Goal: Task Accomplishment & Management: Complete application form

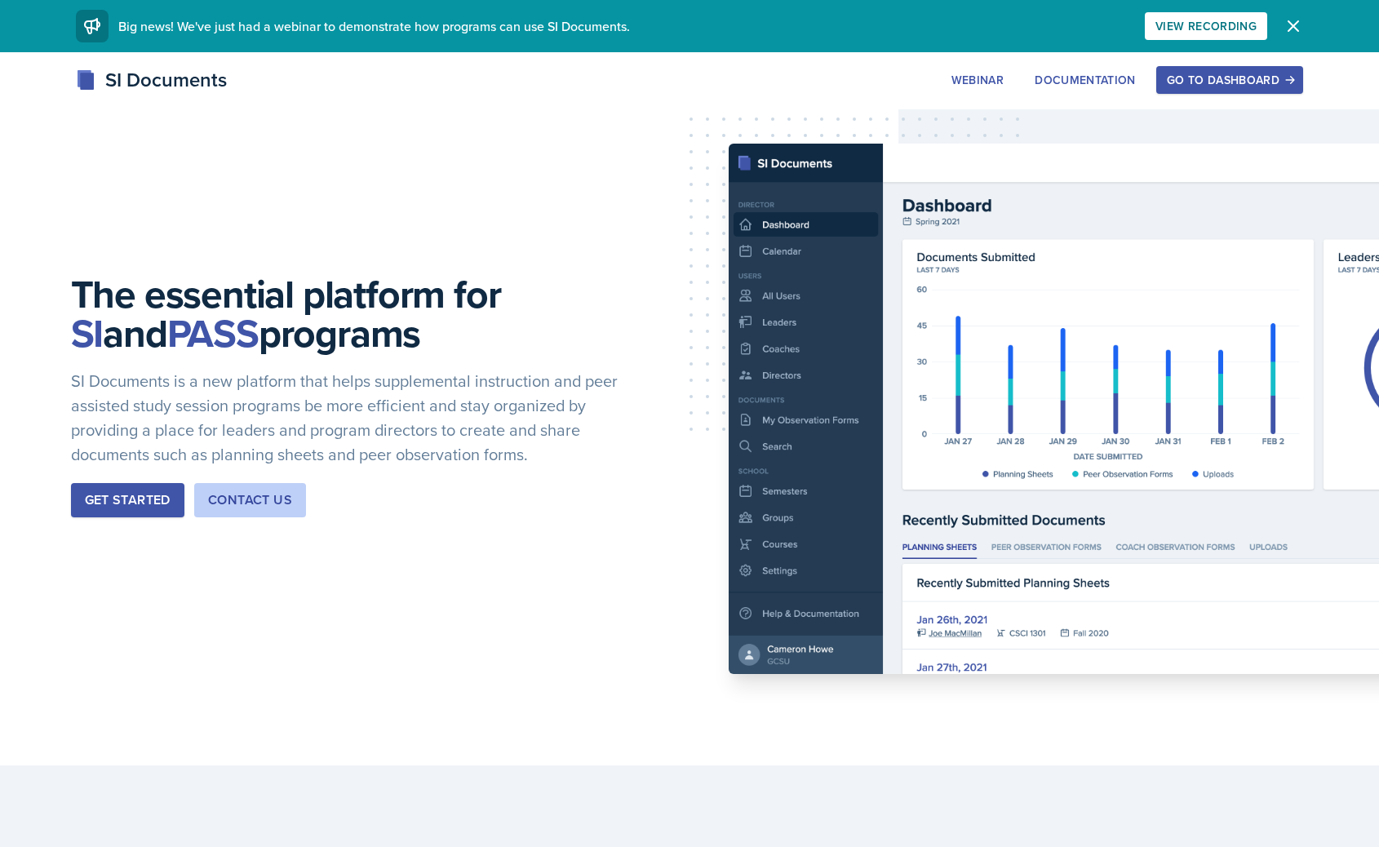
click at [116, 387] on div "The essential platform for SI and PASS programs SI Documents is a new platform …" at bounding box center [689, 408] width 1379 height 713
click at [1198, 73] on div "Go to Dashboard" at bounding box center [1230, 79] width 126 height 13
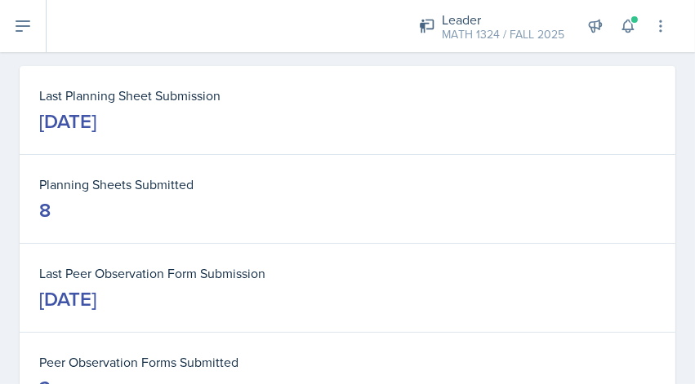
scroll to position [66, 0]
click at [36, 26] on button at bounding box center [23, 26] width 47 height 52
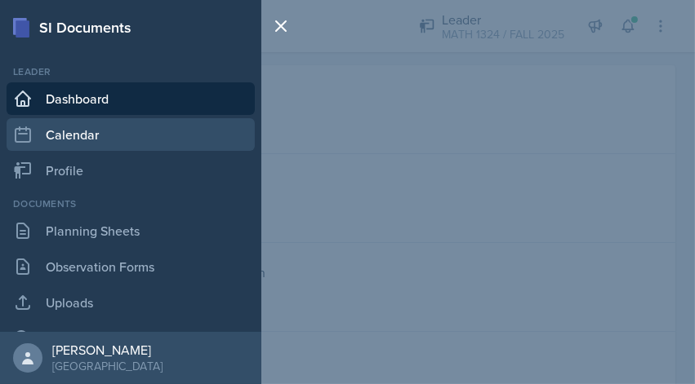
scroll to position [100, 0]
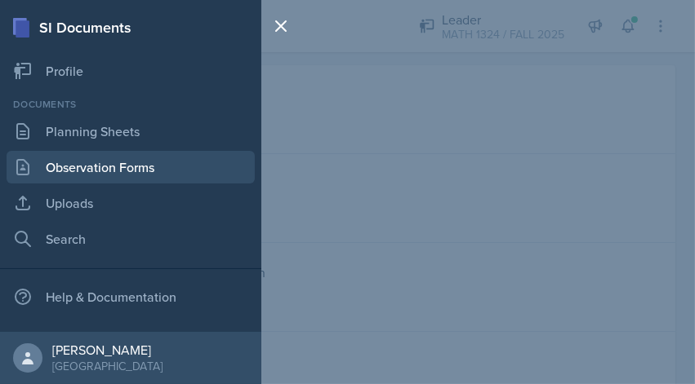
click at [127, 156] on link "Observation Forms" at bounding box center [131, 167] width 248 height 33
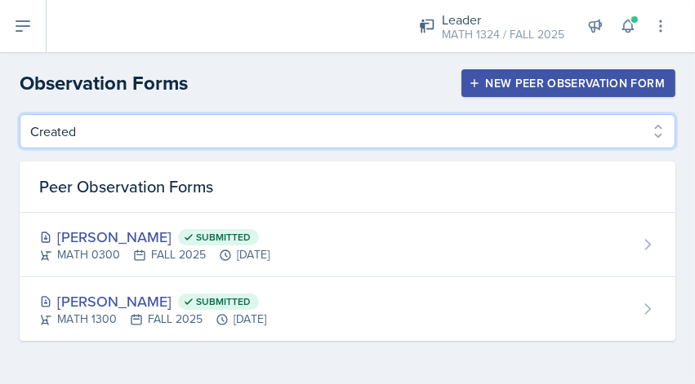
click at [135, 134] on select "Created Observed" at bounding box center [347, 131] width 655 height 34
click at [20, 114] on select "Created Observed" at bounding box center [347, 131] width 655 height 34
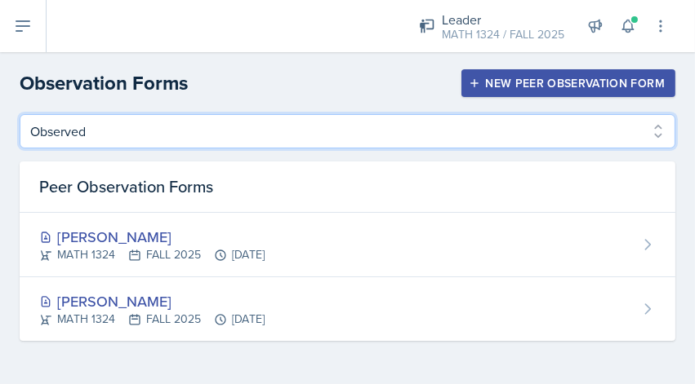
click at [168, 137] on select "Created Observed" at bounding box center [347, 131] width 655 height 34
select select "Created"
click at [20, 114] on select "Created Observed" at bounding box center [347, 131] width 655 height 34
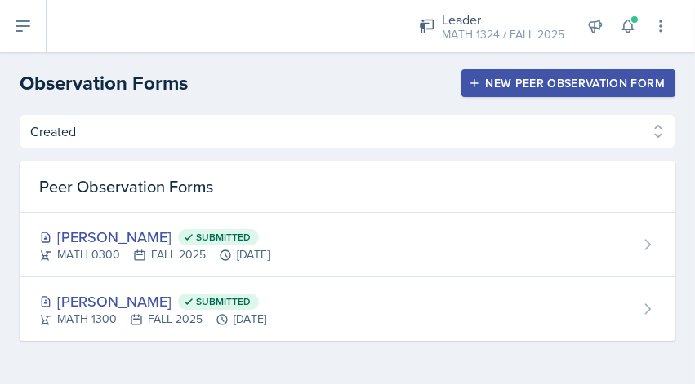
click at [539, 86] on div "New Peer Observation Form" at bounding box center [568, 83] width 193 height 13
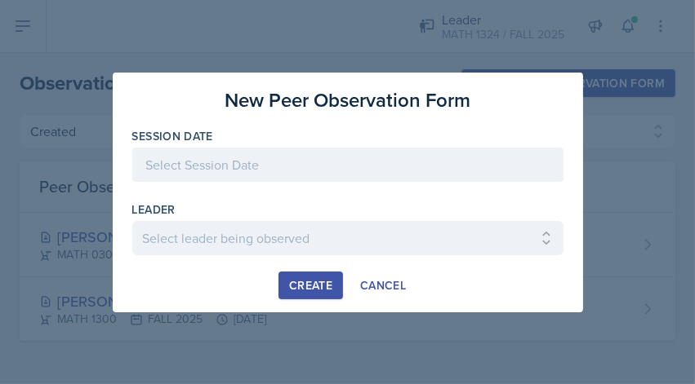
click at [328, 153] on div at bounding box center [347, 165] width 431 height 34
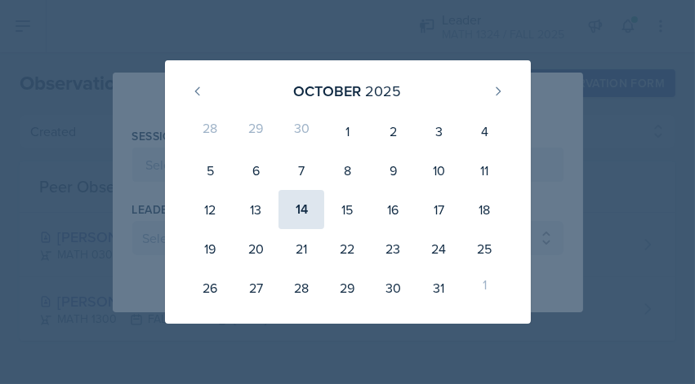
click at [297, 220] on div "14" at bounding box center [301, 209] width 46 height 39
type input "[DATE]"
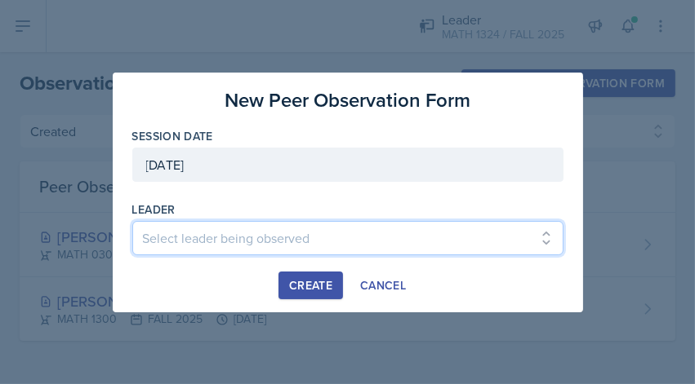
click at [297, 221] on select "Select leader being observed [PERSON_NAME] / BIOL 1301 / COP #5 - Mercury [PERS…" at bounding box center [347, 238] width 431 height 34
select select "19fae1c9-cb21-48c4-b8b9-3cb8e2998047"
click at [132, 221] on select "Select leader being observed [PERSON_NAME] / BIOL 1301 / COP #5 - Mercury [PERS…" at bounding box center [347, 238] width 431 height 34
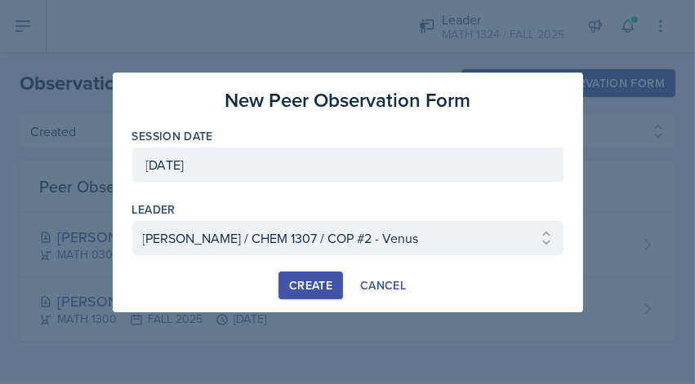
click at [281, 291] on button "Create" at bounding box center [310, 286] width 64 height 28
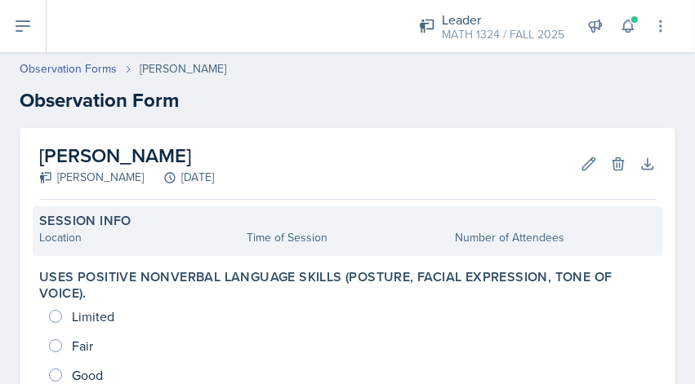
click at [111, 233] on div "Location" at bounding box center [139, 237] width 201 height 17
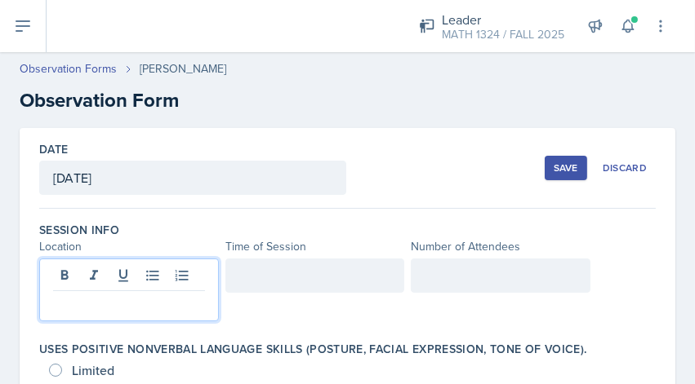
click at [136, 281] on div at bounding box center [129, 290] width 180 height 63
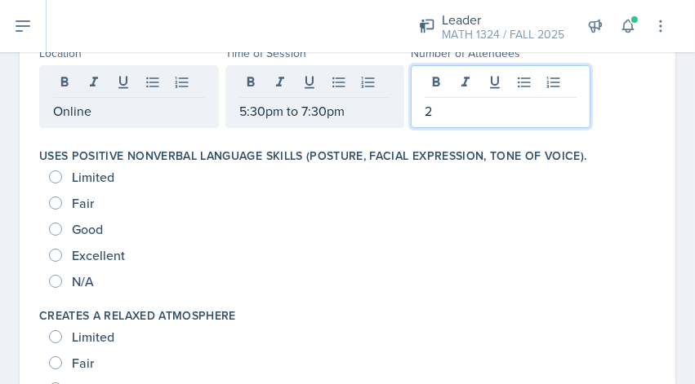
scroll to position [194, 0]
click at [77, 251] on span "Excellent" at bounding box center [98, 254] width 53 height 16
click at [62, 251] on input "Excellent" at bounding box center [55, 254] width 13 height 13
radio input "true"
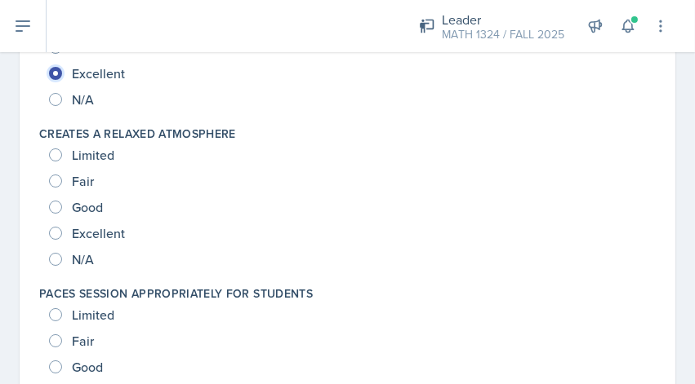
scroll to position [400, 0]
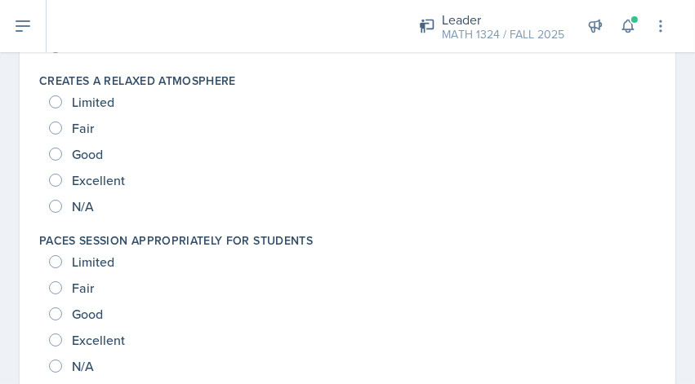
click at [127, 177] on div "Excellent" at bounding box center [88, 180] width 79 height 26
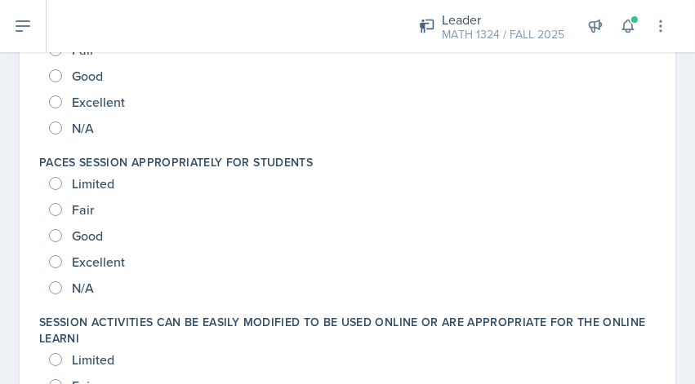
click at [67, 93] on div "Excellent" at bounding box center [88, 102] width 79 height 26
click at [55, 107] on input "Excellent" at bounding box center [55, 101] width 13 height 13
radio input "true"
click at [56, 260] on input "Excellent" at bounding box center [55, 261] width 13 height 13
radio input "true"
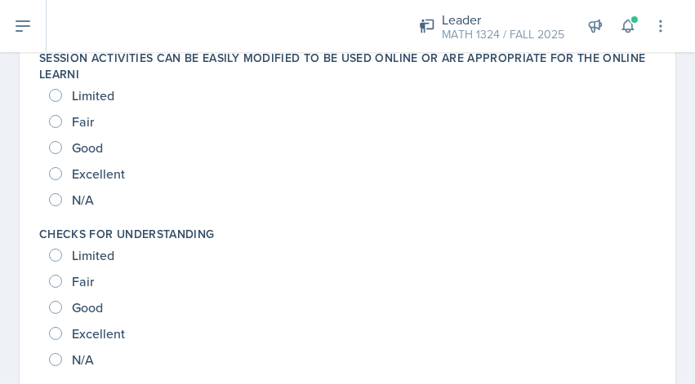
scroll to position [744, 0]
click at [59, 171] on input "Excellent" at bounding box center [55, 173] width 13 height 13
radio input "true"
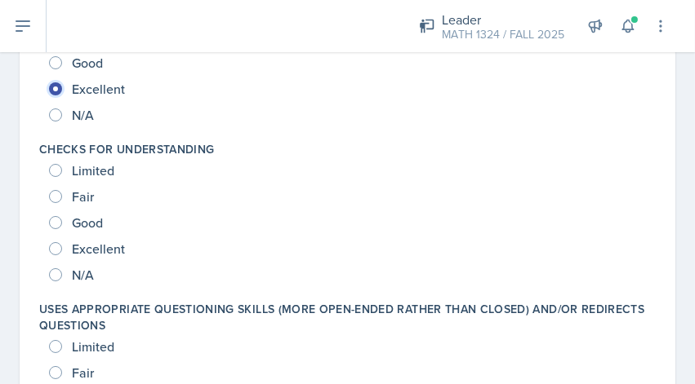
scroll to position [828, 0]
click at [76, 250] on span "Excellent" at bounding box center [98, 248] width 53 height 16
click at [62, 250] on input "Excellent" at bounding box center [55, 248] width 13 height 13
radio input "true"
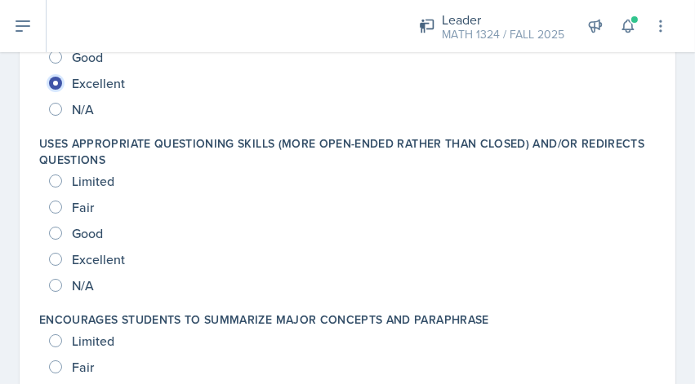
scroll to position [1005, 0]
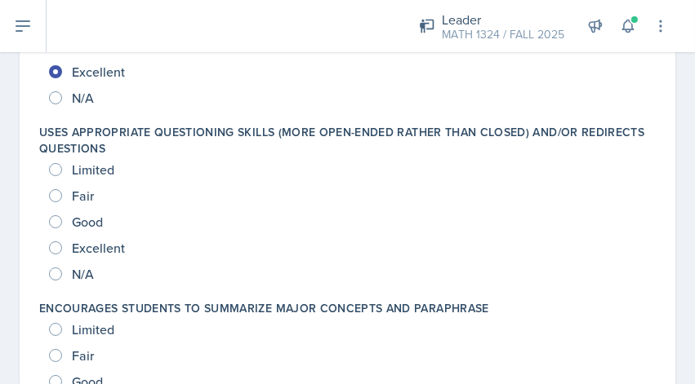
click at [82, 246] on span "Excellent" at bounding box center [98, 248] width 53 height 16
click at [62, 246] on input "Excellent" at bounding box center [55, 248] width 13 height 13
radio input "true"
click at [78, 221] on span "Good" at bounding box center [87, 222] width 31 height 16
click at [62, 221] on input "Good" at bounding box center [55, 221] width 13 height 13
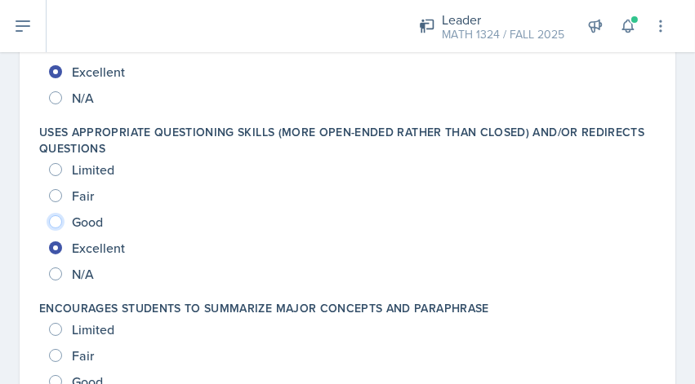
radio input "true"
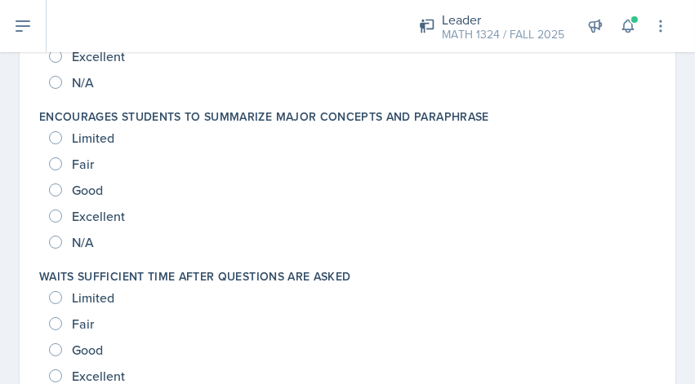
scroll to position [1206, 0]
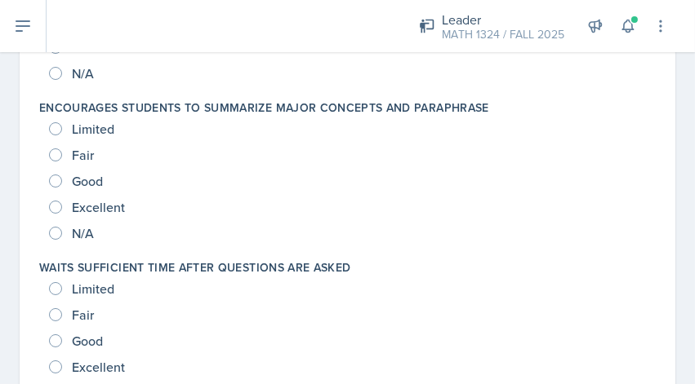
click at [80, 206] on span "Excellent" at bounding box center [98, 207] width 53 height 16
click at [62, 206] on input "Excellent" at bounding box center [55, 207] width 13 height 13
radio input "true"
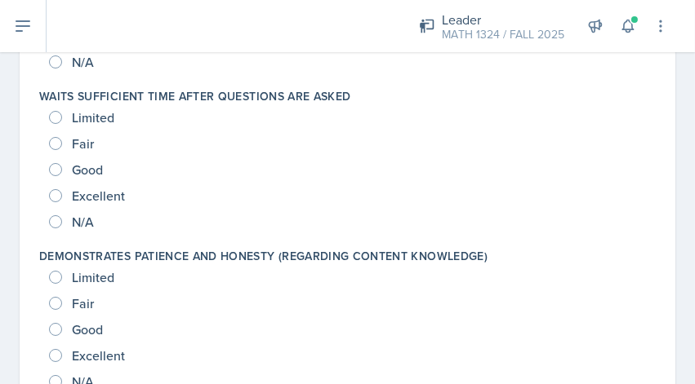
scroll to position [1378, 0]
click at [92, 189] on span "Excellent" at bounding box center [98, 195] width 53 height 16
click at [62, 189] on input "Excellent" at bounding box center [55, 195] width 13 height 13
radio input "true"
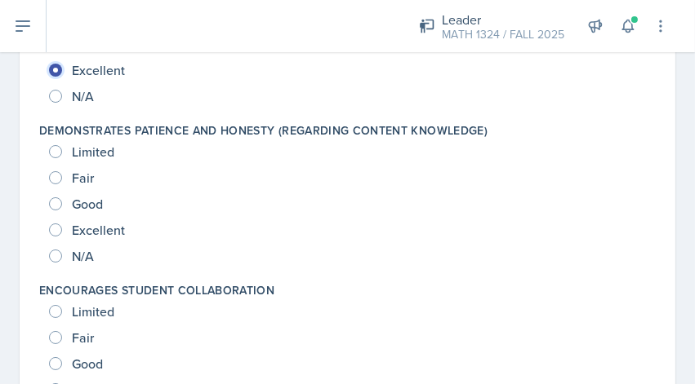
scroll to position [1503, 0]
click at [104, 235] on span "Excellent" at bounding box center [98, 229] width 53 height 16
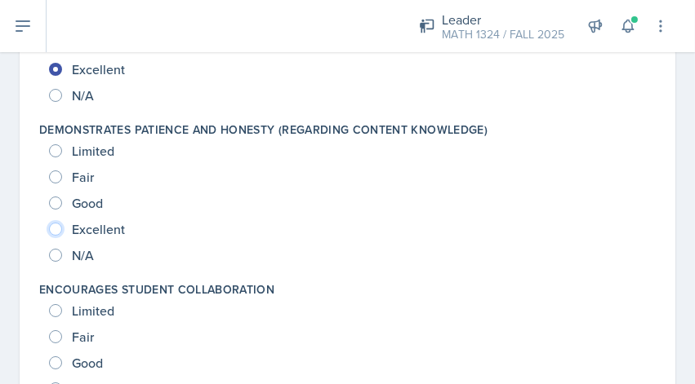
click at [62, 235] on input "Excellent" at bounding box center [55, 229] width 13 height 13
radio input "true"
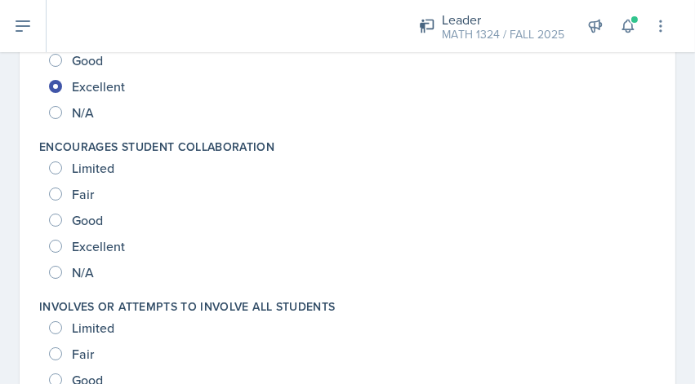
click at [104, 238] on span "Excellent" at bounding box center [98, 246] width 53 height 16
click at [62, 240] on input "Excellent" at bounding box center [55, 246] width 13 height 13
radio input "true"
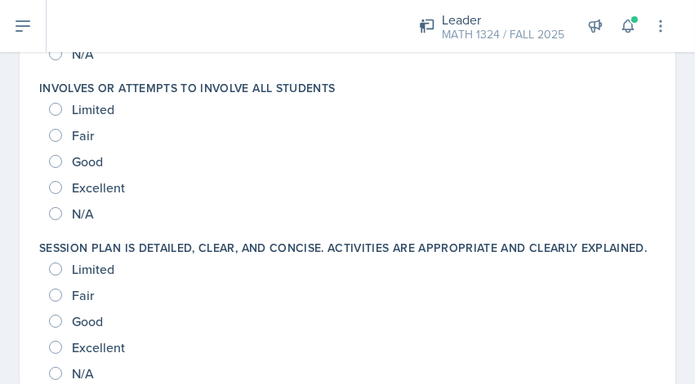
scroll to position [1867, 0]
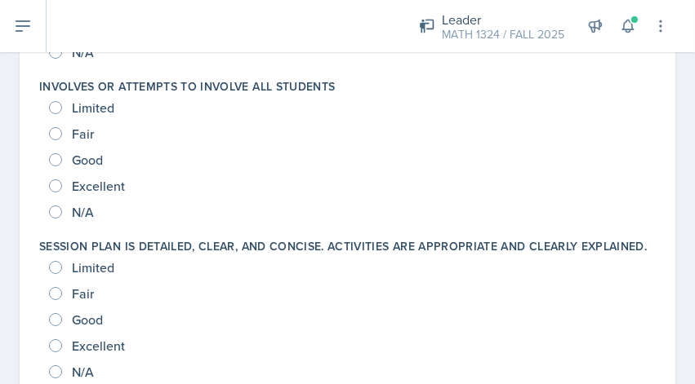
click at [107, 180] on span "Excellent" at bounding box center [98, 186] width 53 height 16
click at [62, 180] on input "Excellent" at bounding box center [55, 186] width 13 height 13
radio input "true"
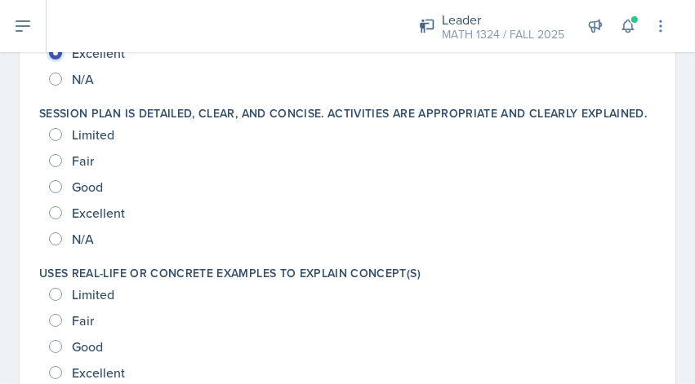
scroll to position [2000, 0]
click at [108, 215] on div "Excellent" at bounding box center [88, 212] width 79 height 26
click at [100, 219] on span "Excellent" at bounding box center [98, 212] width 53 height 16
click at [62, 219] on input "Excellent" at bounding box center [55, 212] width 13 height 13
radio input "true"
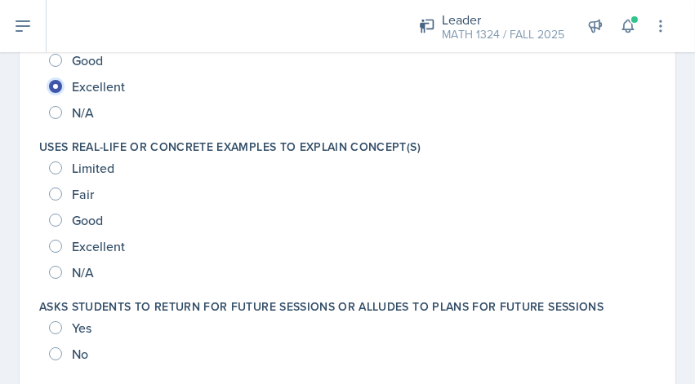
scroll to position [2127, 0]
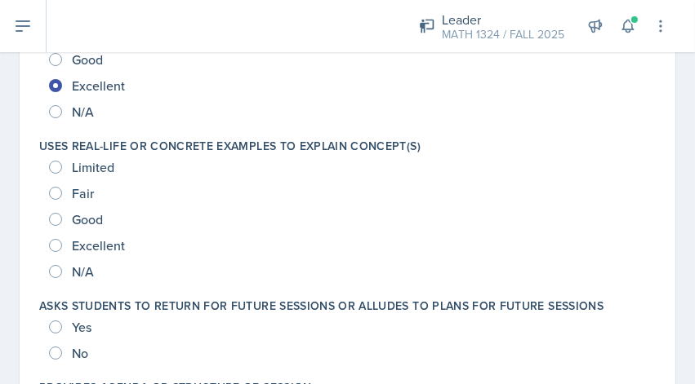
click at [100, 206] on div "Fair" at bounding box center [347, 193] width 597 height 26
click at [95, 228] on span "Good" at bounding box center [87, 219] width 31 height 16
click at [62, 226] on input "Good" at bounding box center [55, 219] width 13 height 13
radio input "true"
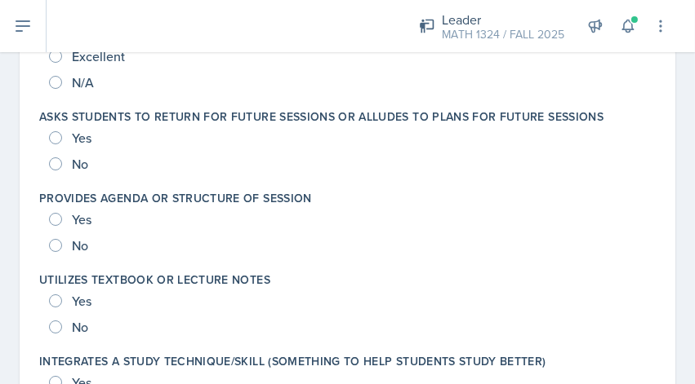
scroll to position [2318, 0]
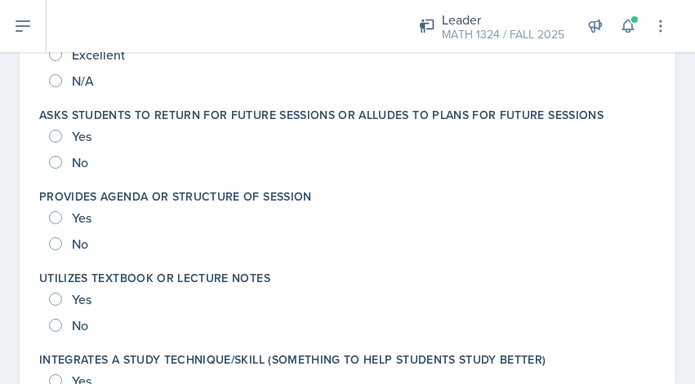
click at [62, 145] on div "Yes" at bounding box center [72, 136] width 46 height 26
click at [60, 143] on input "Yes" at bounding box center [55, 136] width 13 height 13
radio input "true"
click at [59, 224] on input "Yes" at bounding box center [55, 217] width 13 height 13
radio input "true"
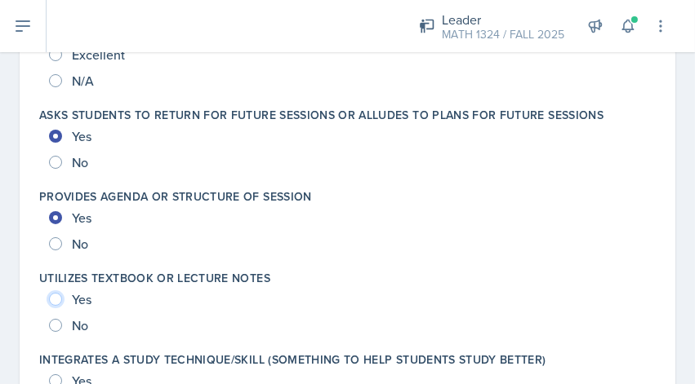
click at [56, 306] on input "Yes" at bounding box center [55, 299] width 13 height 13
radio input "true"
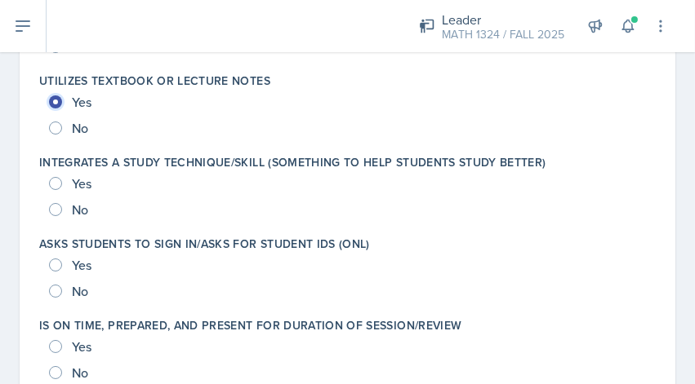
scroll to position [2516, 0]
click at [62, 193] on div "Yes" at bounding box center [72, 183] width 46 height 26
click at [61, 192] on div "Yes" at bounding box center [72, 183] width 46 height 26
click at [55, 189] on input "Yes" at bounding box center [55, 182] width 13 height 13
radio input "true"
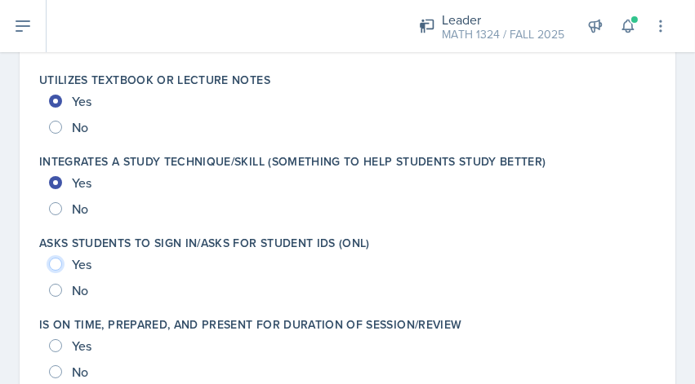
click at [58, 271] on input "Yes" at bounding box center [55, 264] width 13 height 13
radio input "true"
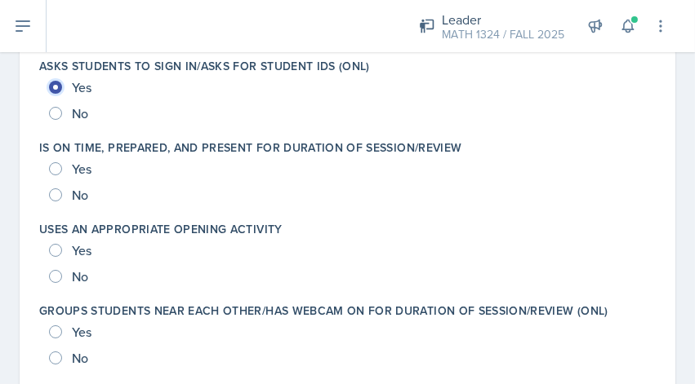
scroll to position [2737, 0]
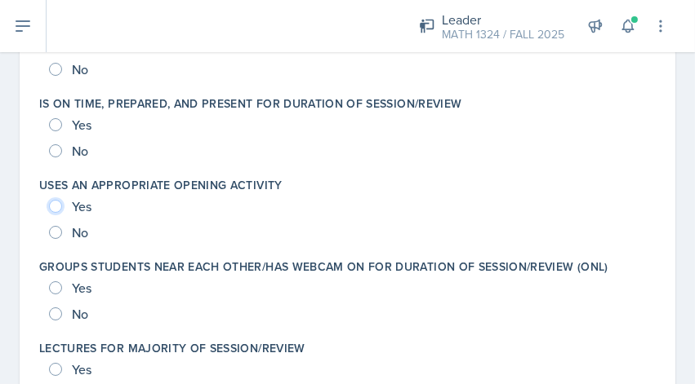
click at [57, 213] on input "Yes" at bounding box center [55, 206] width 13 height 13
radio input "true"
click at [74, 133] on span "Yes" at bounding box center [82, 125] width 20 height 16
click at [62, 131] on input "Yes" at bounding box center [55, 124] width 13 height 13
radio input "true"
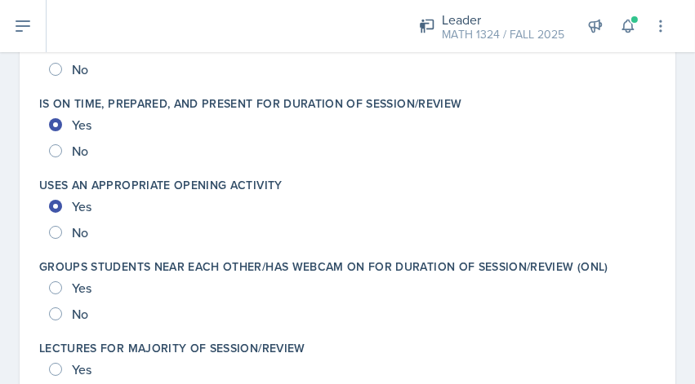
click at [74, 133] on span "Yes" at bounding box center [82, 125] width 20 height 16
click at [62, 131] on input "Yes" at bounding box center [55, 124] width 13 height 13
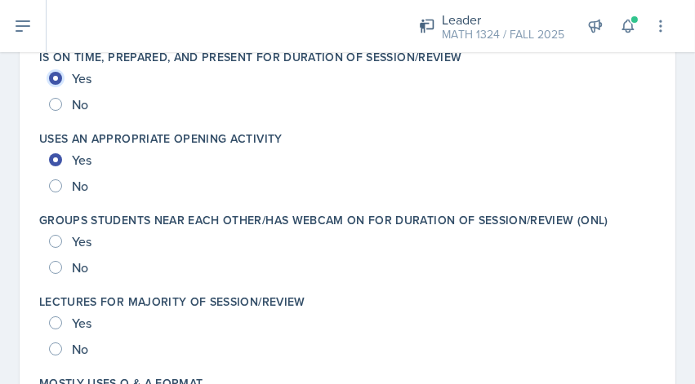
scroll to position [2785, 0]
click at [87, 275] on span "No" at bounding box center [80, 267] width 16 height 16
click at [62, 273] on input "No" at bounding box center [55, 266] width 13 height 13
radio input "true"
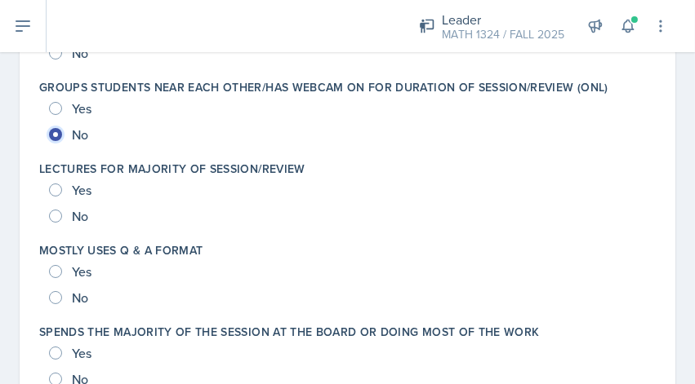
scroll to position [2918, 0]
click at [66, 121] on div "Yes" at bounding box center [72, 108] width 46 height 26
click at [74, 116] on span "Yes" at bounding box center [82, 108] width 20 height 16
click at [62, 114] on input "Yes" at bounding box center [55, 107] width 13 height 13
radio input "true"
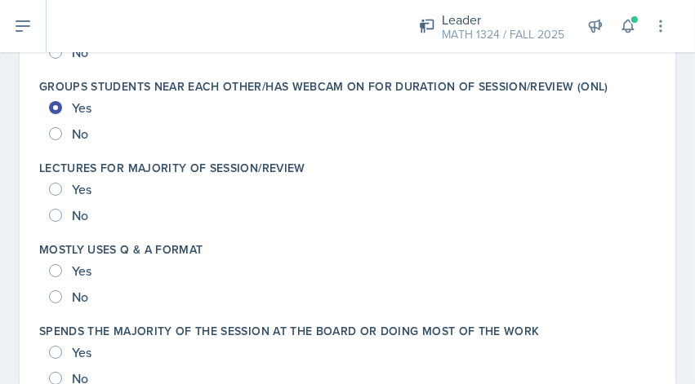
click at [82, 223] on span "No" at bounding box center [80, 215] width 16 height 16
click at [62, 222] on input "No" at bounding box center [55, 215] width 13 height 13
radio input "true"
click at [84, 279] on span "Yes" at bounding box center [82, 271] width 20 height 16
click at [62, 278] on input "Yes" at bounding box center [55, 270] width 13 height 13
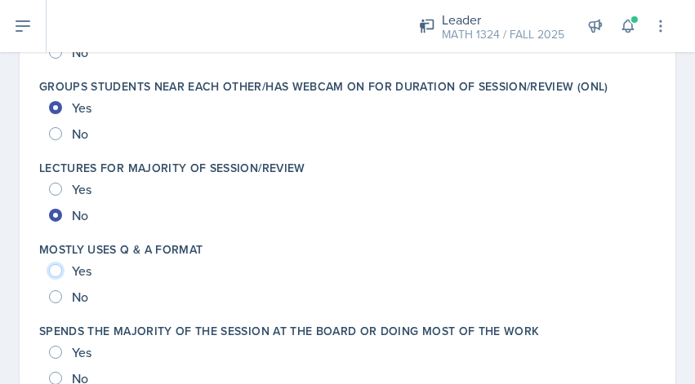
radio input "true"
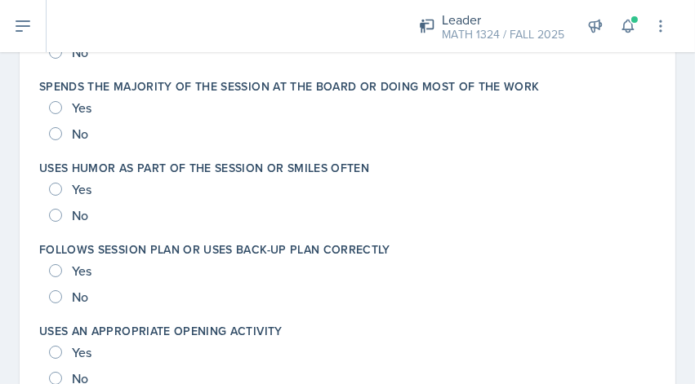
scroll to position [3164, 0]
click at [67, 120] on div "Yes" at bounding box center [72, 107] width 46 height 26
click at [58, 113] on input "Yes" at bounding box center [55, 106] width 13 height 13
radio input "true"
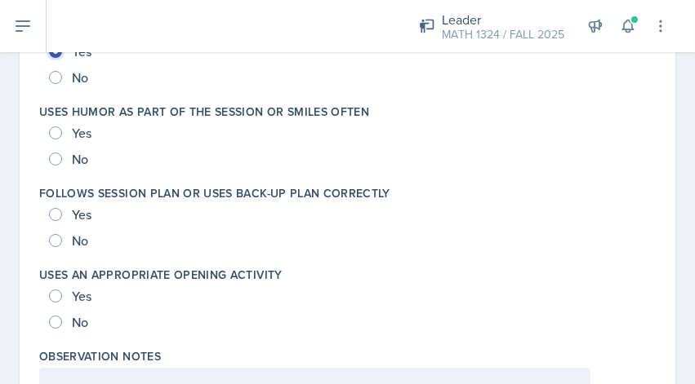
scroll to position [3220, 0]
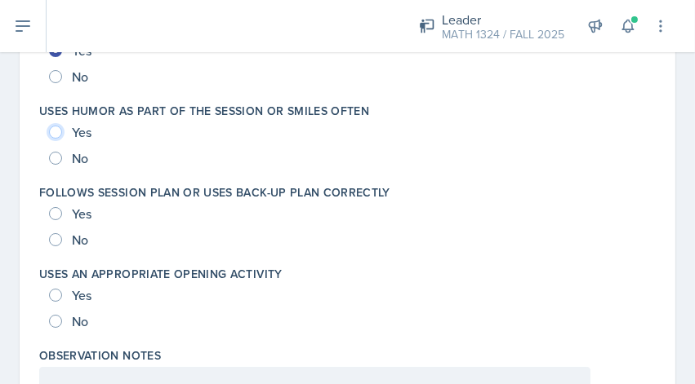
click at [54, 139] on input "Yes" at bounding box center [55, 132] width 13 height 13
radio input "true"
click at [60, 220] on div "Yes" at bounding box center [72, 214] width 46 height 26
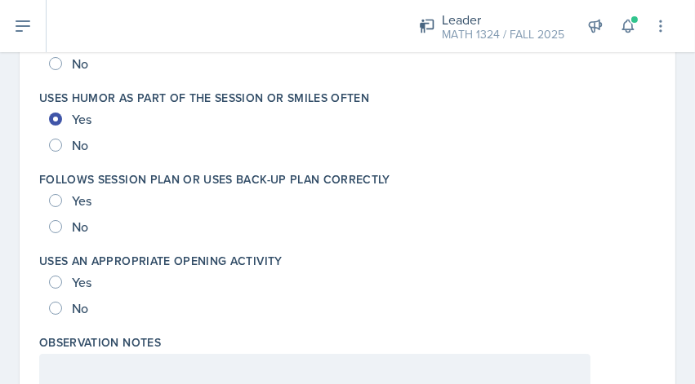
click at [60, 214] on div "Yes" at bounding box center [72, 201] width 46 height 26
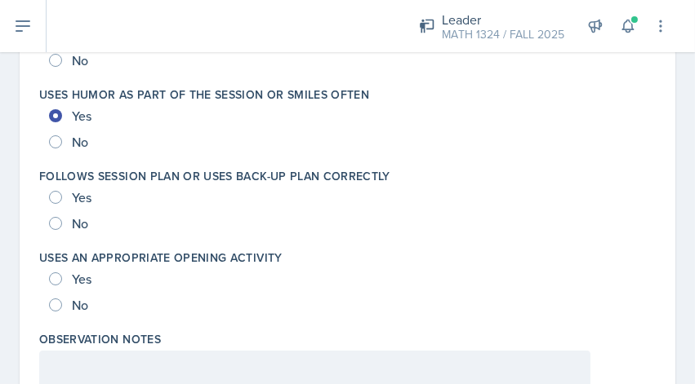
click at [60, 211] on div "Yes" at bounding box center [72, 197] width 46 height 26
click at [59, 204] on input "Yes" at bounding box center [55, 197] width 13 height 13
radio input "true"
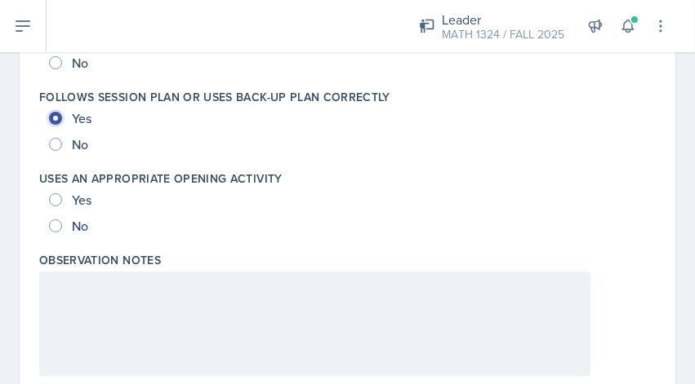
scroll to position [3316, 0]
click at [61, 206] on input "Yes" at bounding box center [55, 199] width 13 height 13
radio input "true"
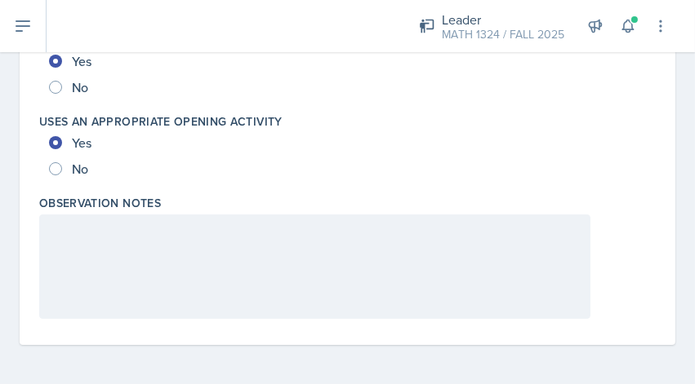
click at [64, 215] on div at bounding box center [314, 267] width 551 height 104
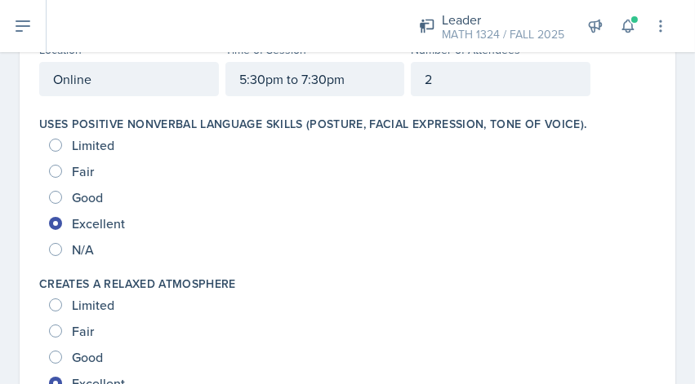
scroll to position [197, 0]
click at [62, 192] on div "Good" at bounding box center [77, 197] width 57 height 26
click at [53, 202] on input "Good" at bounding box center [55, 197] width 13 height 13
radio input "true"
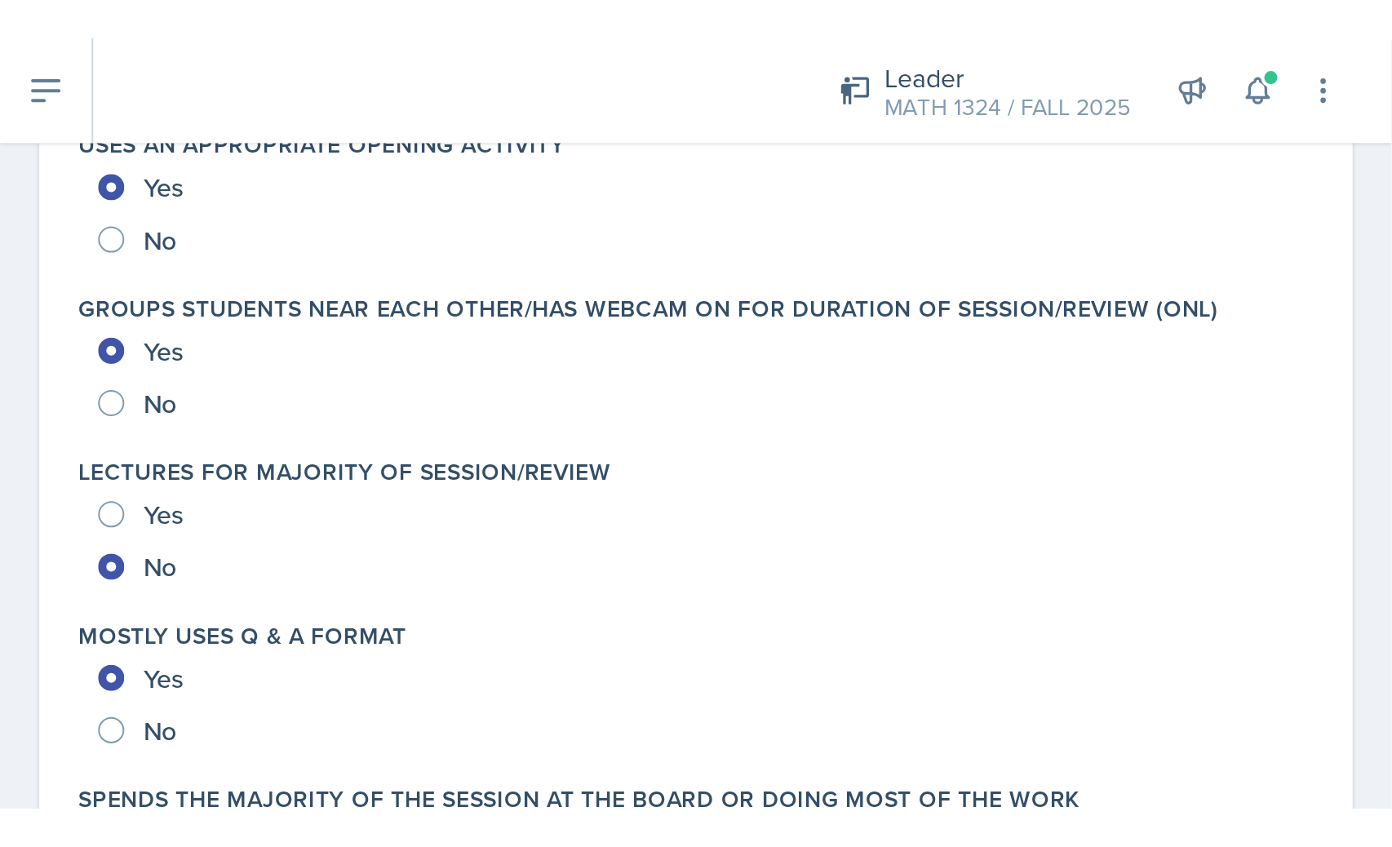
scroll to position [3387, 0]
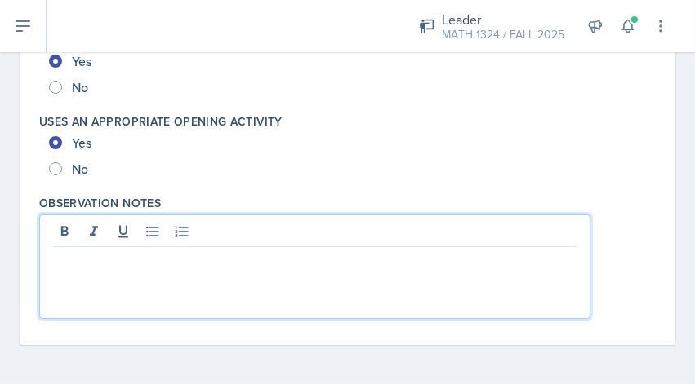
click at [212, 223] on div at bounding box center [314, 267] width 551 height 104
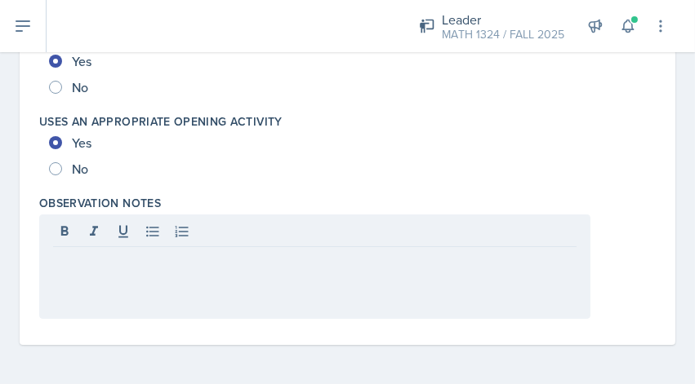
click at [202, 221] on div at bounding box center [314, 233] width 523 height 27
drag, startPoint x: 202, startPoint y: 221, endPoint x: 129, endPoint y: 160, distance: 95.0
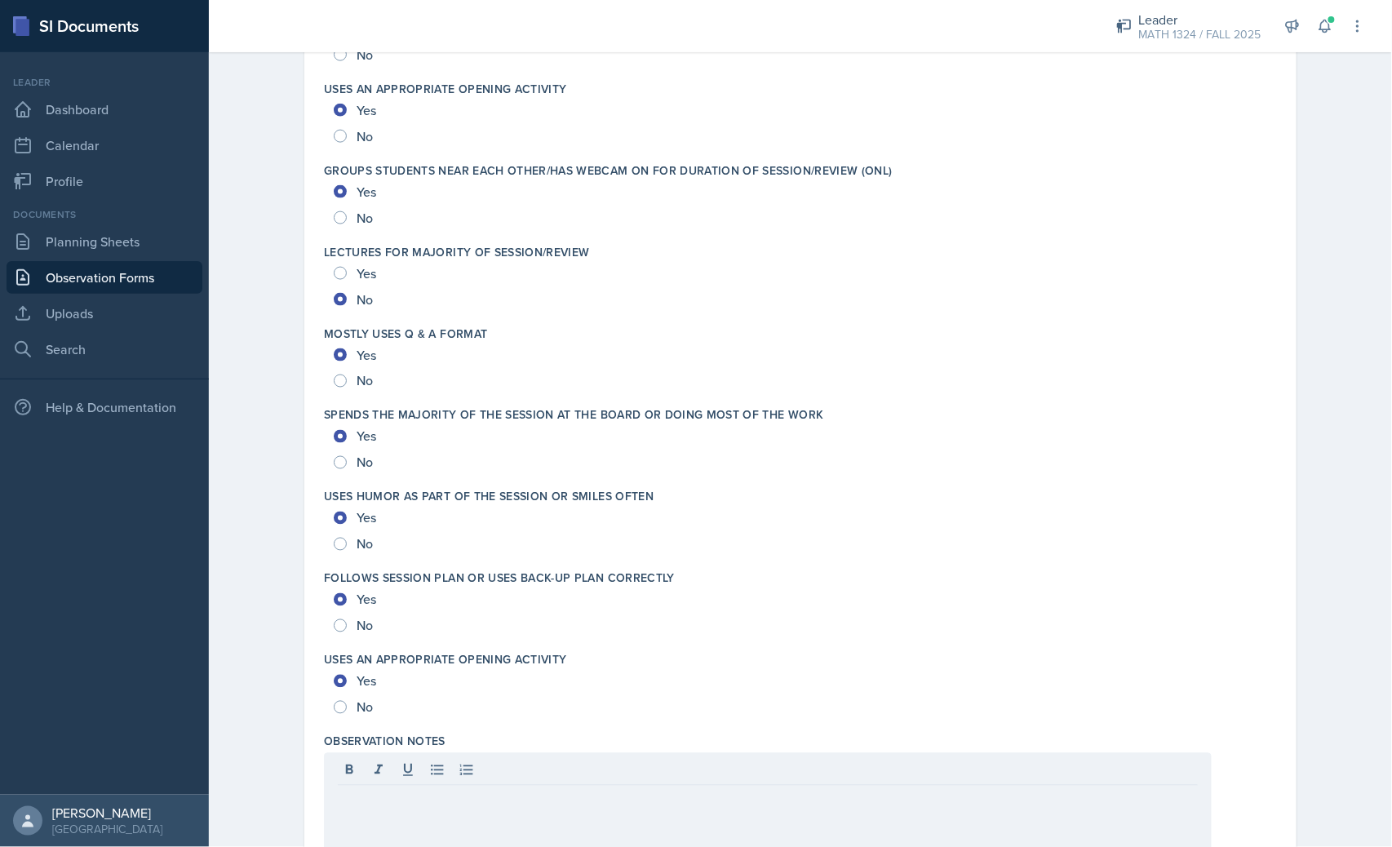
scroll to position [2875, 0]
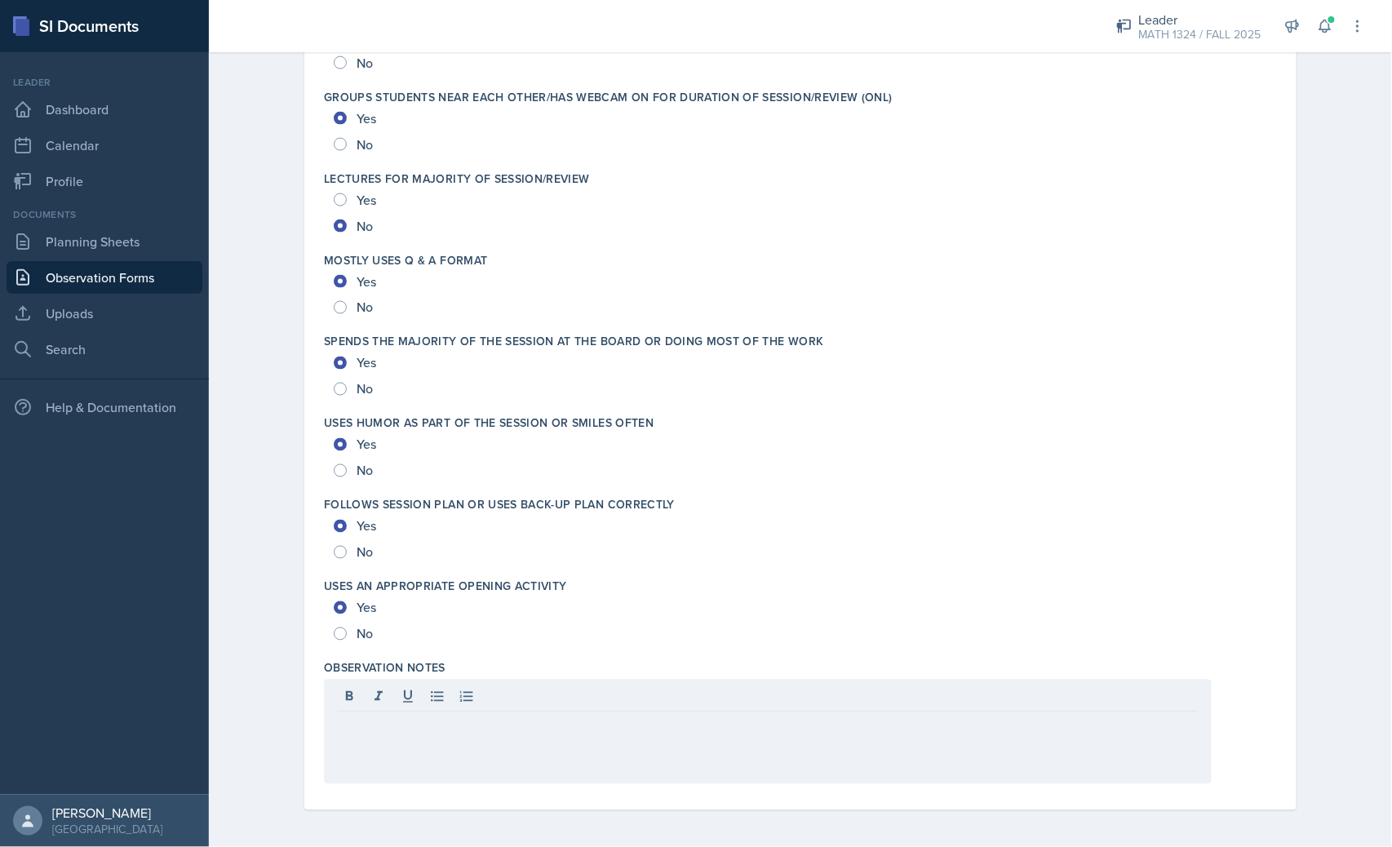
click at [616, 755] on div at bounding box center [768, 732] width 888 height 104
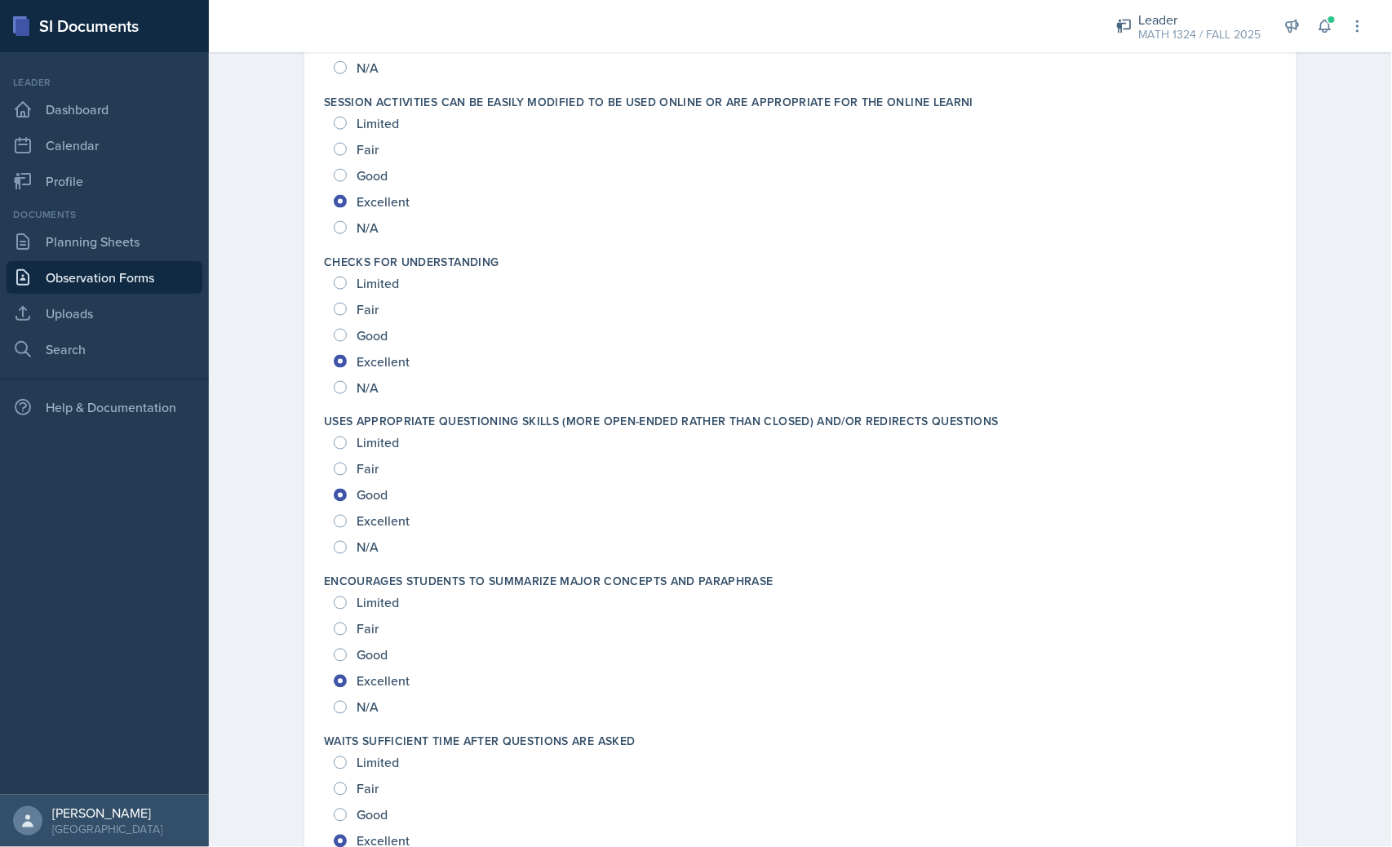
scroll to position [699, 0]
click at [353, 534] on div "N/A" at bounding box center [358, 547] width 48 height 26
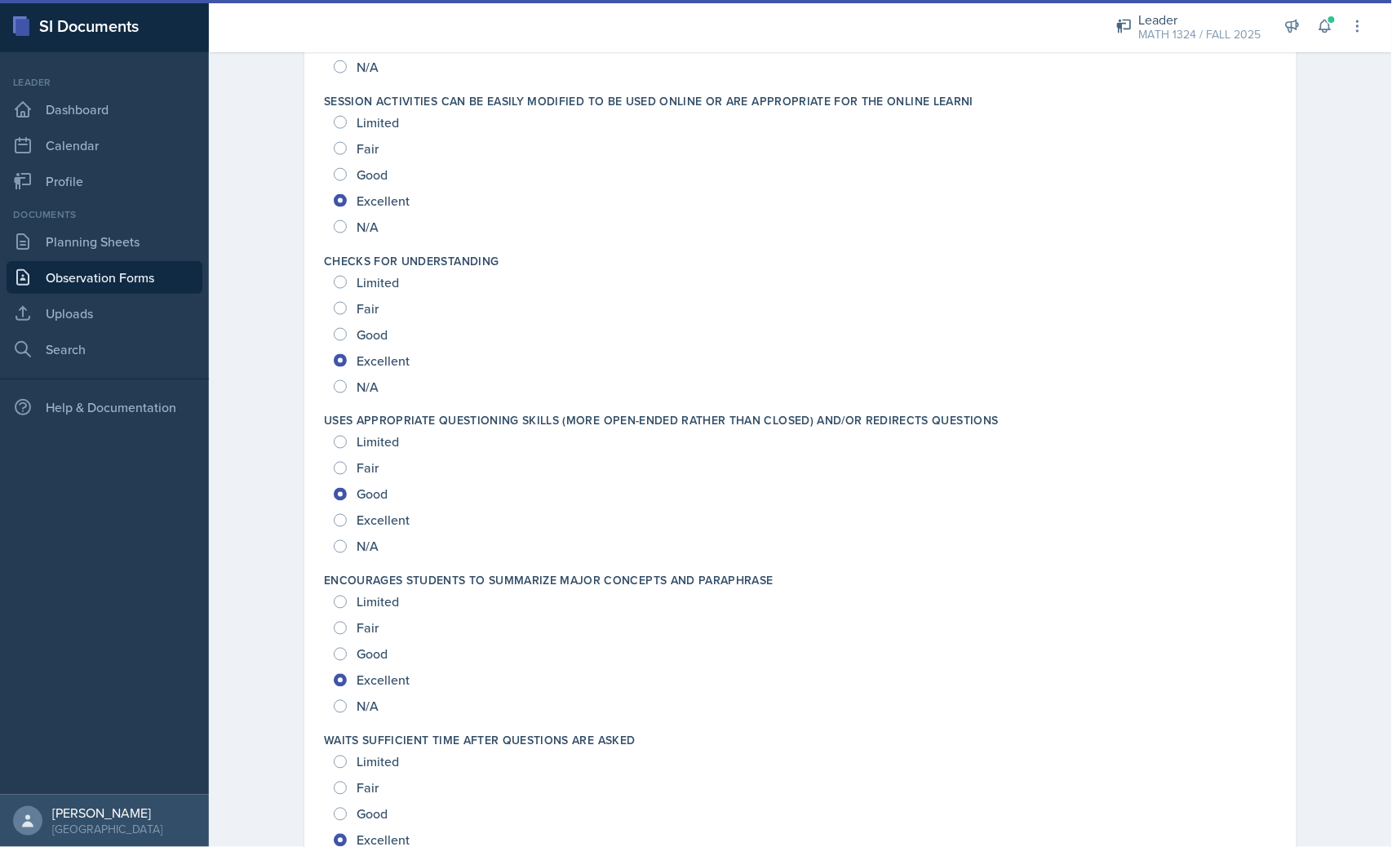
click at [357, 523] on span "Excellent" at bounding box center [383, 521] width 53 height 16
click at [347, 523] on input "Excellent" at bounding box center [340, 520] width 13 height 13
radio input "true"
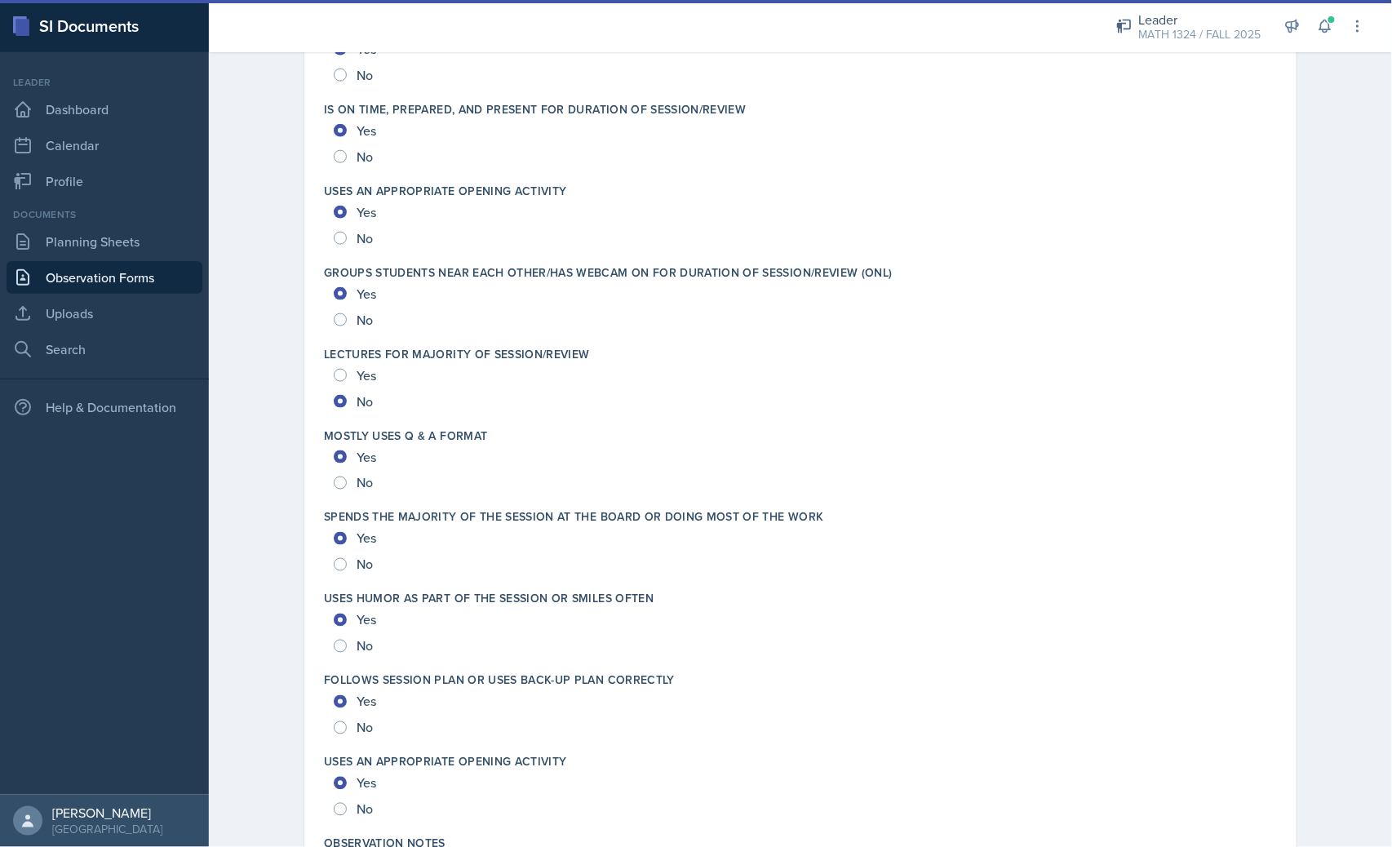
scroll to position [2875, 0]
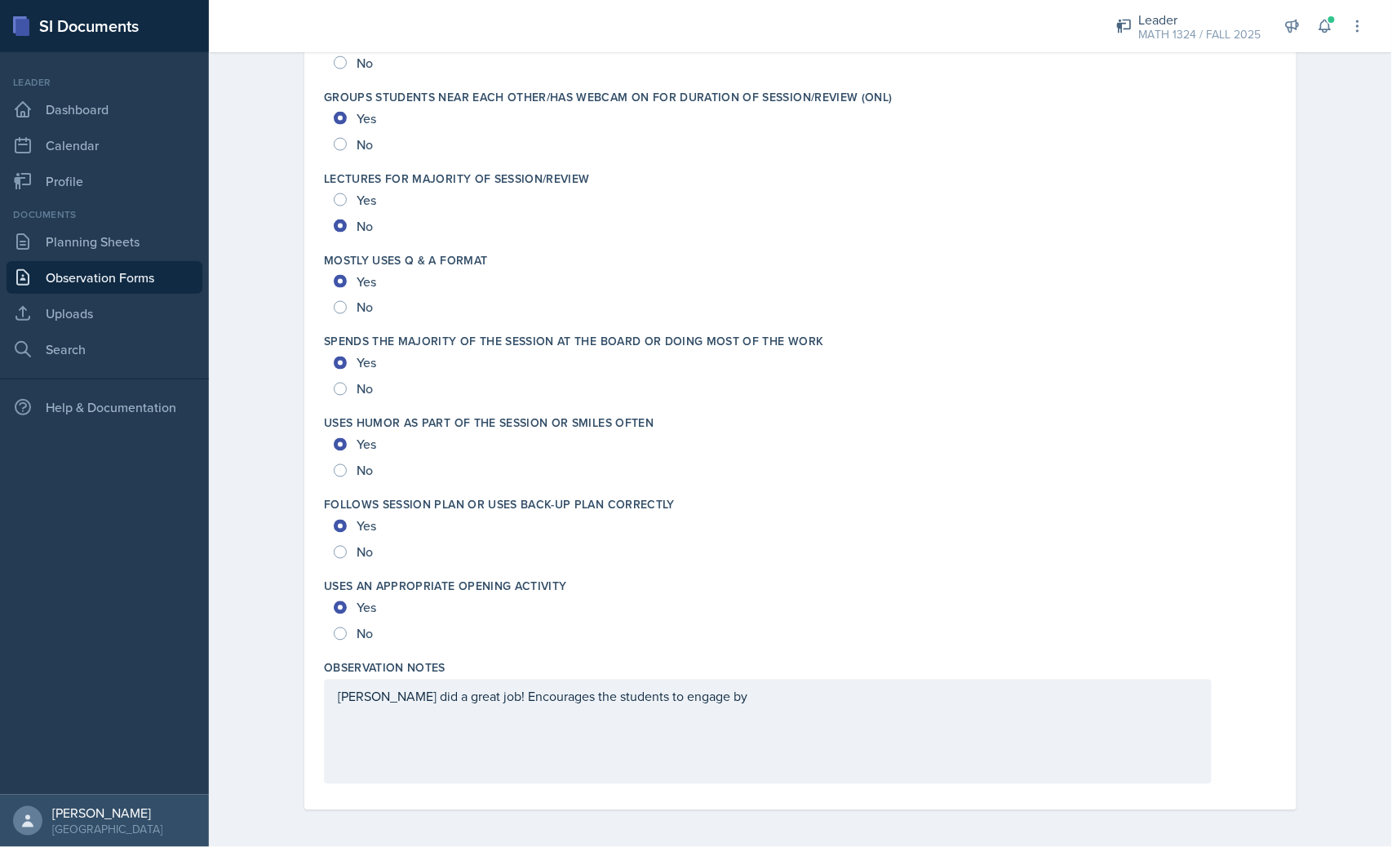
click at [704, 696] on div "[PERSON_NAME] did a great job! Encourages the students to engage by" at bounding box center [768, 732] width 888 height 104
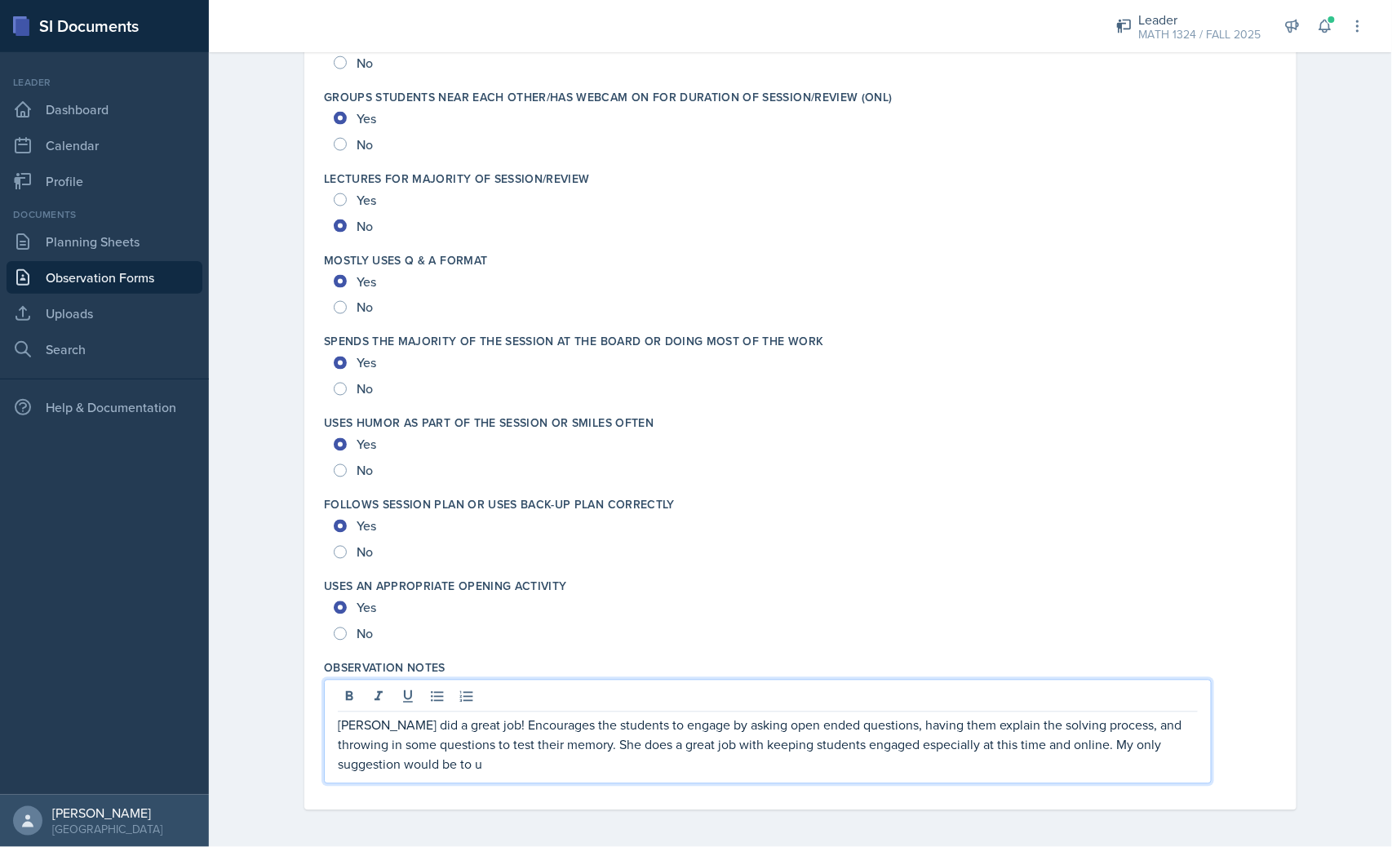
click at [653, 721] on p "[PERSON_NAME] did a great job! Encourages the students to engage by asking open…" at bounding box center [768, 745] width 860 height 59
click at [461, 768] on p "[PERSON_NAME] did a great job! Encourages the students to engaged by asking ope…" at bounding box center [768, 745] width 860 height 59
click at [1102, 376] on div "No" at bounding box center [801, 389] width 934 height 26
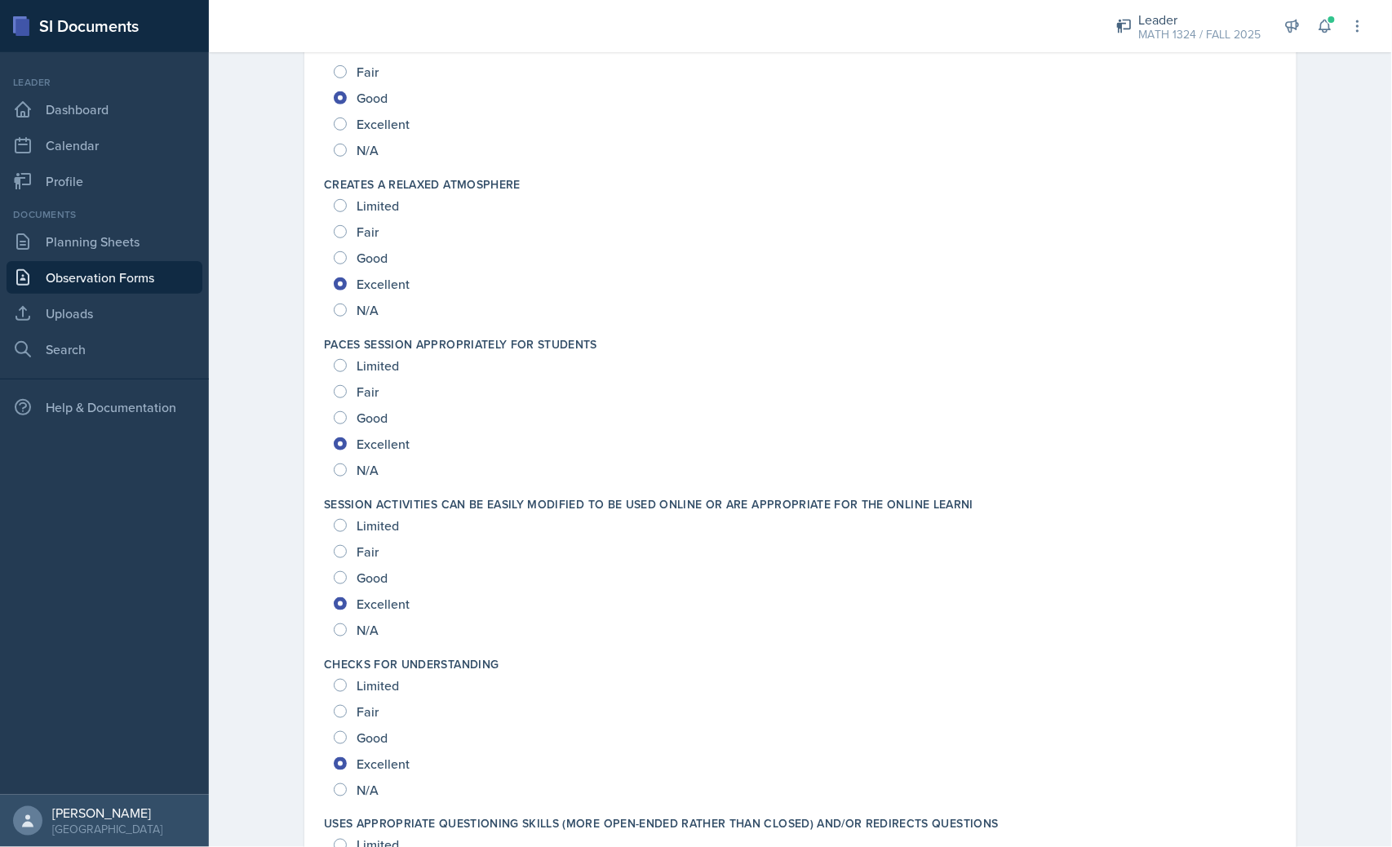
scroll to position [0, 0]
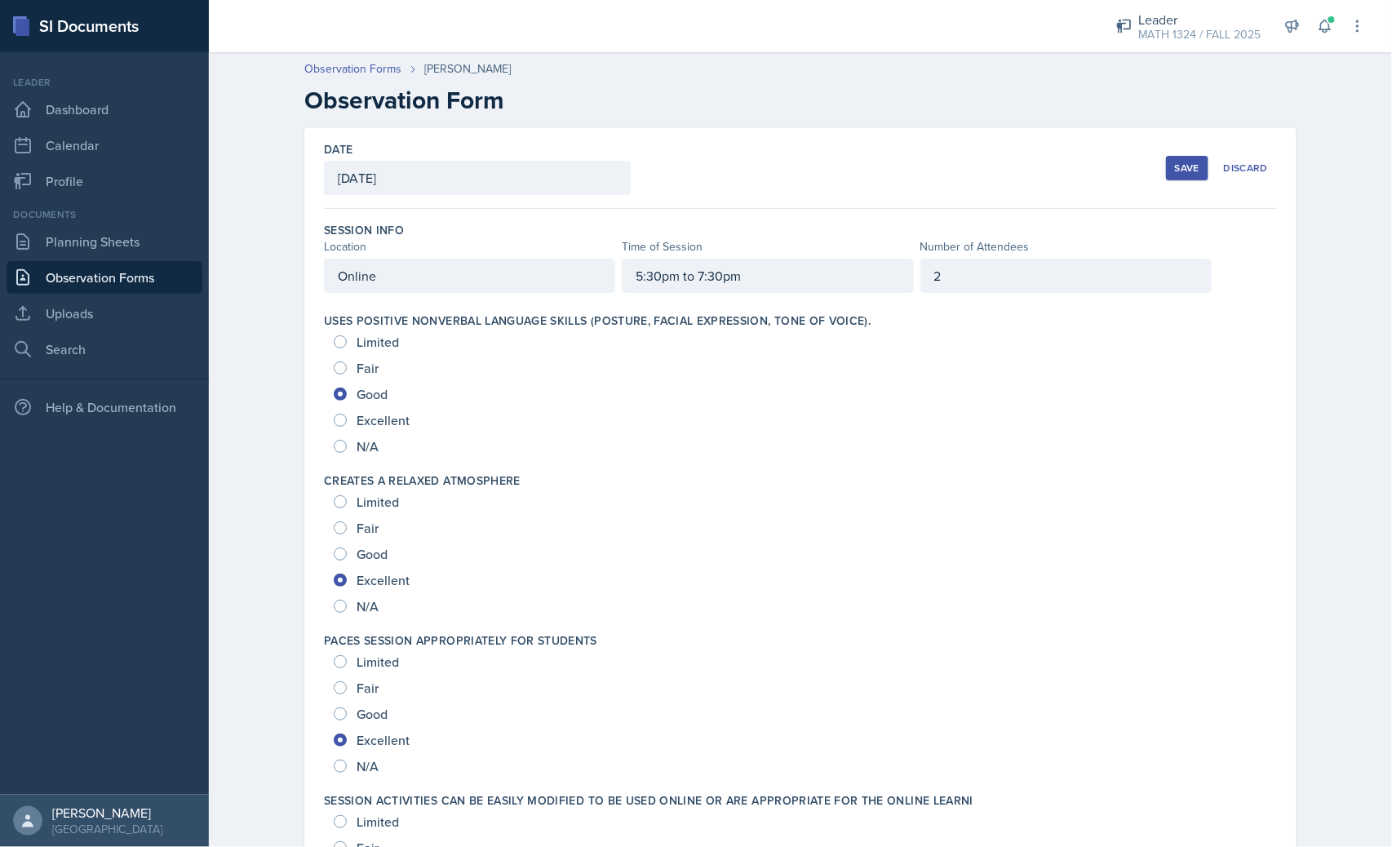
click at [1175, 163] on div "Save" at bounding box center [1187, 168] width 24 height 13
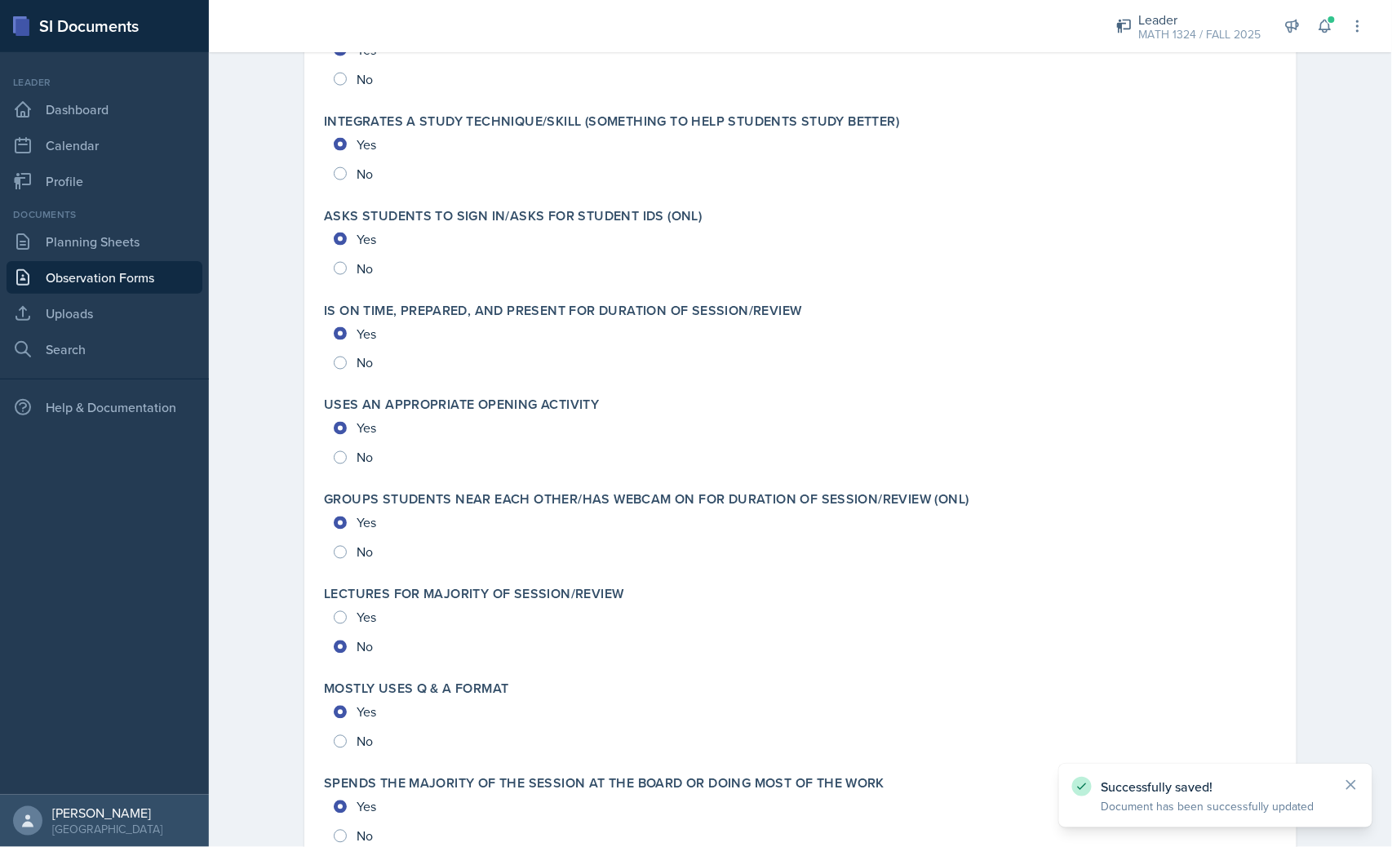
scroll to position [3312, 0]
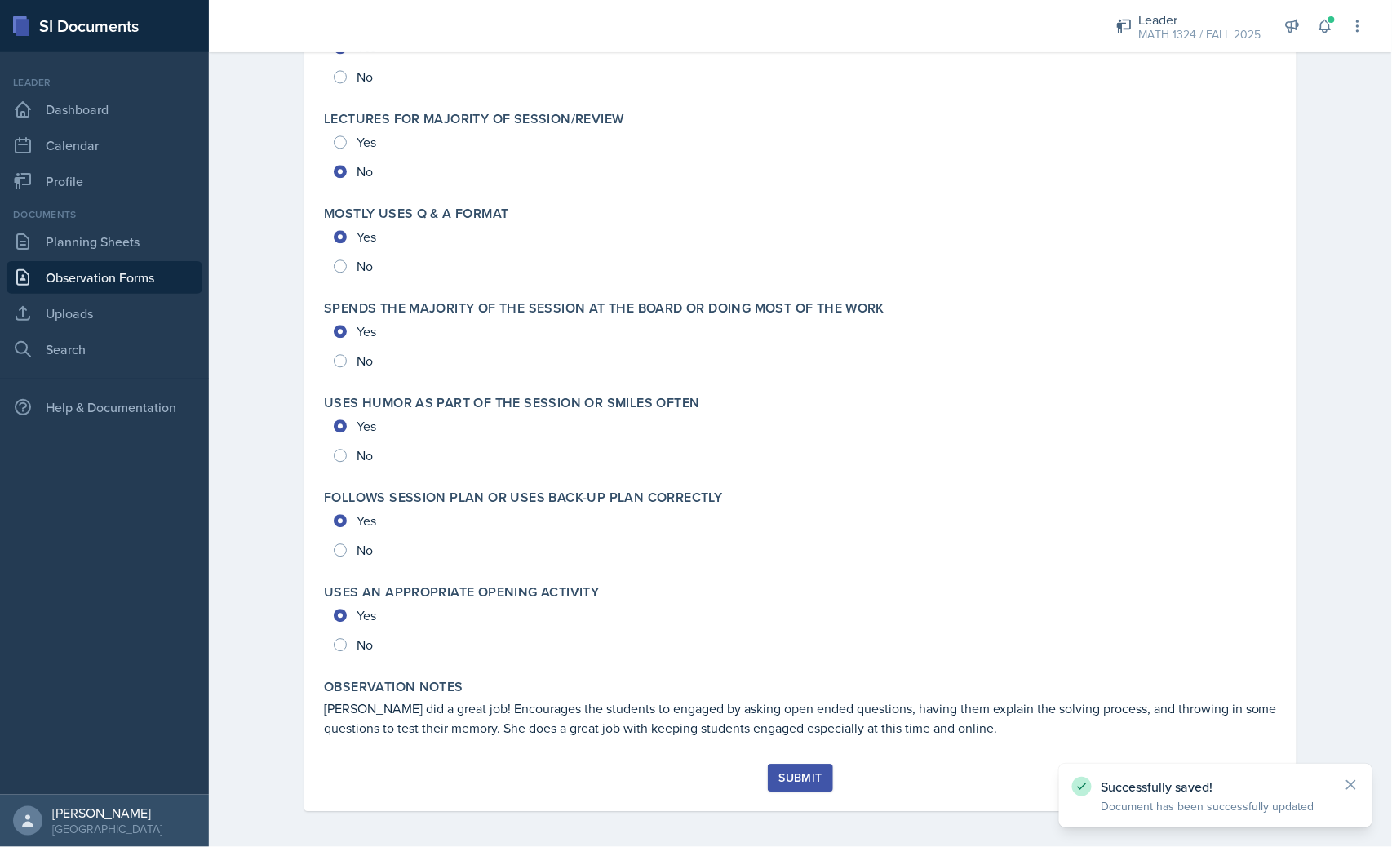
click at [810, 764] on button "Submit" at bounding box center [800, 778] width 64 height 28
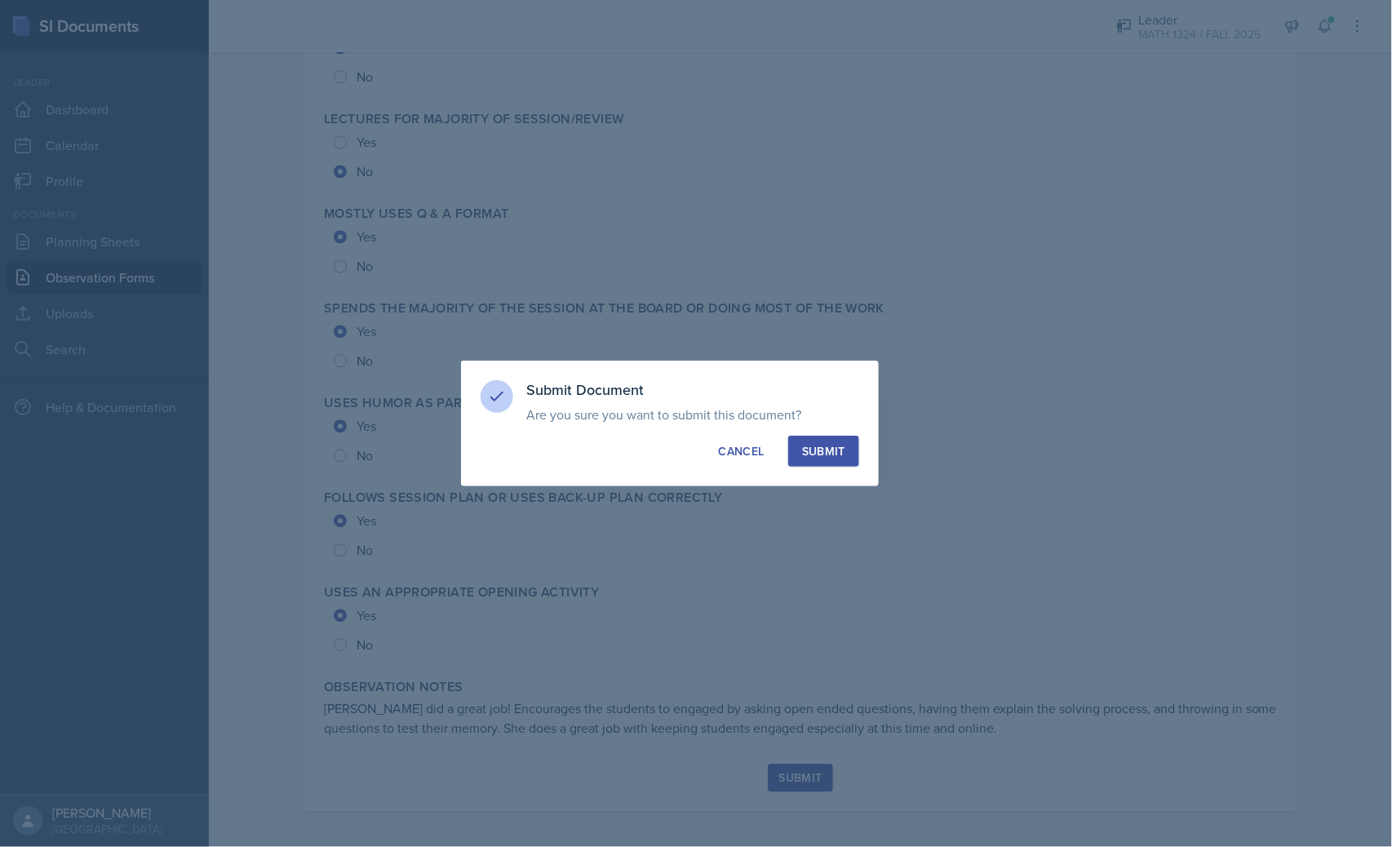
click at [819, 424] on div "Submit Document Are you sure you want to submit this document? This document wi…" at bounding box center [670, 424] width 418 height 126
click at [839, 443] on div "Submit" at bounding box center [823, 451] width 43 height 16
radio input "true"
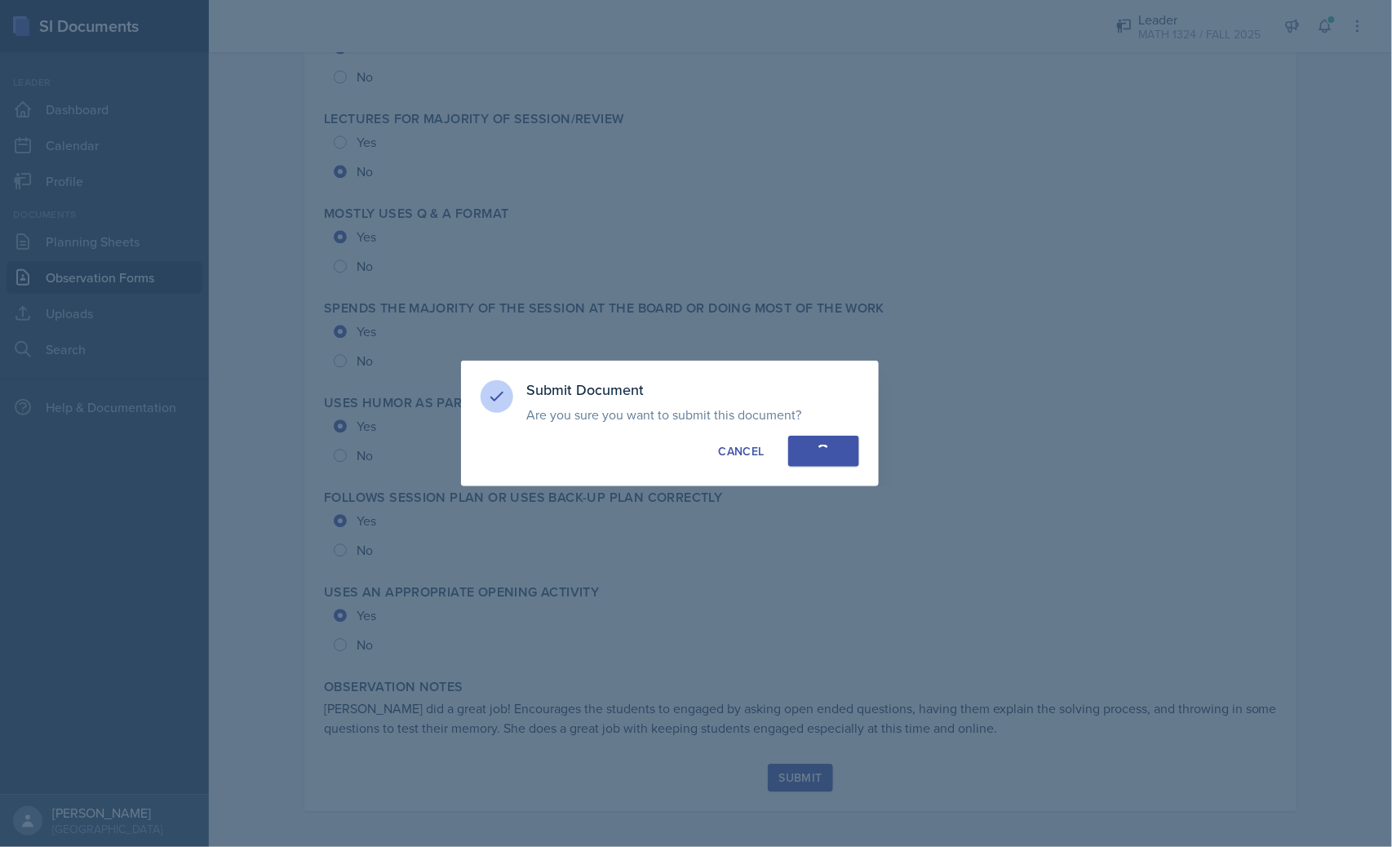
radio input "true"
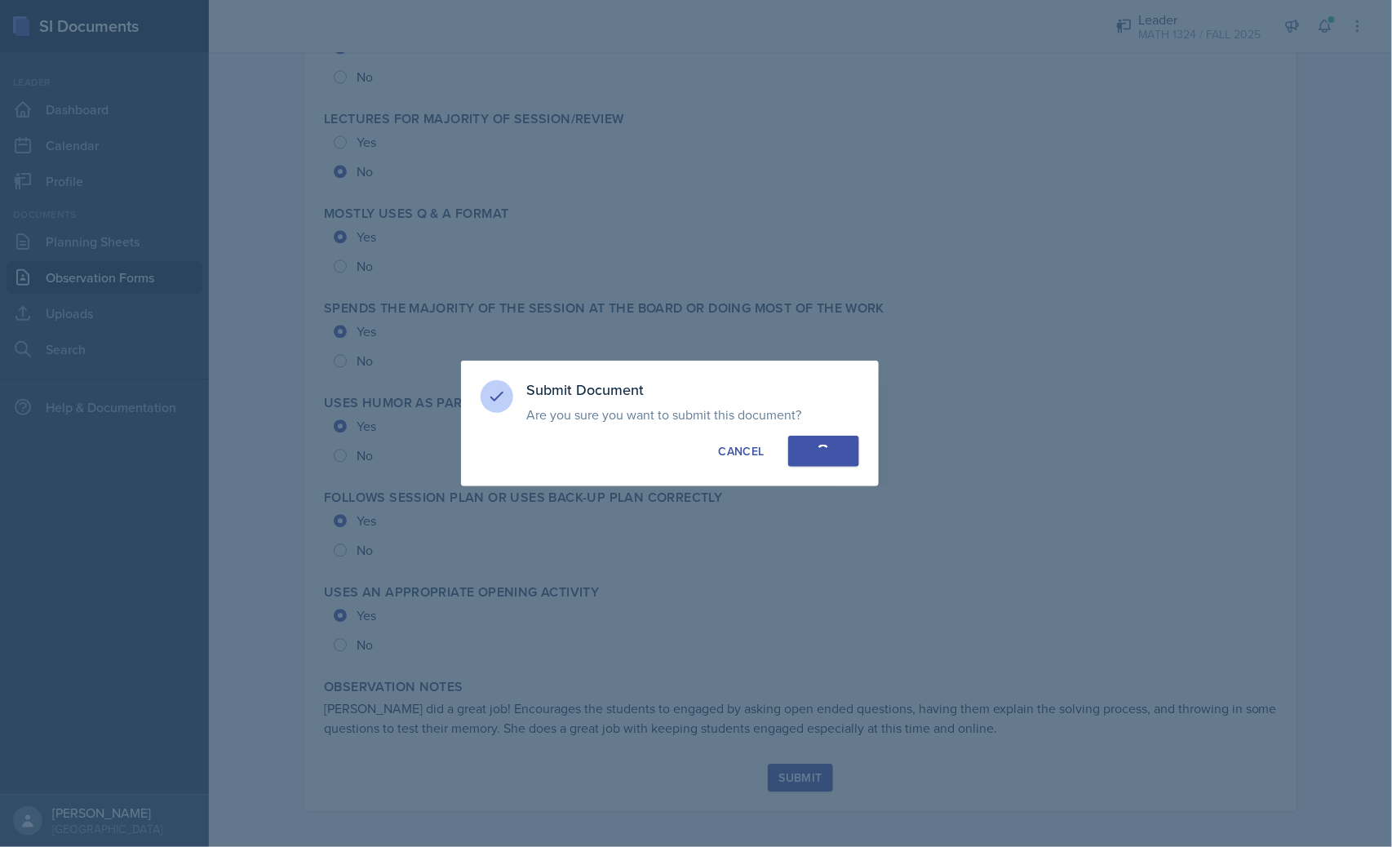
radio input "true"
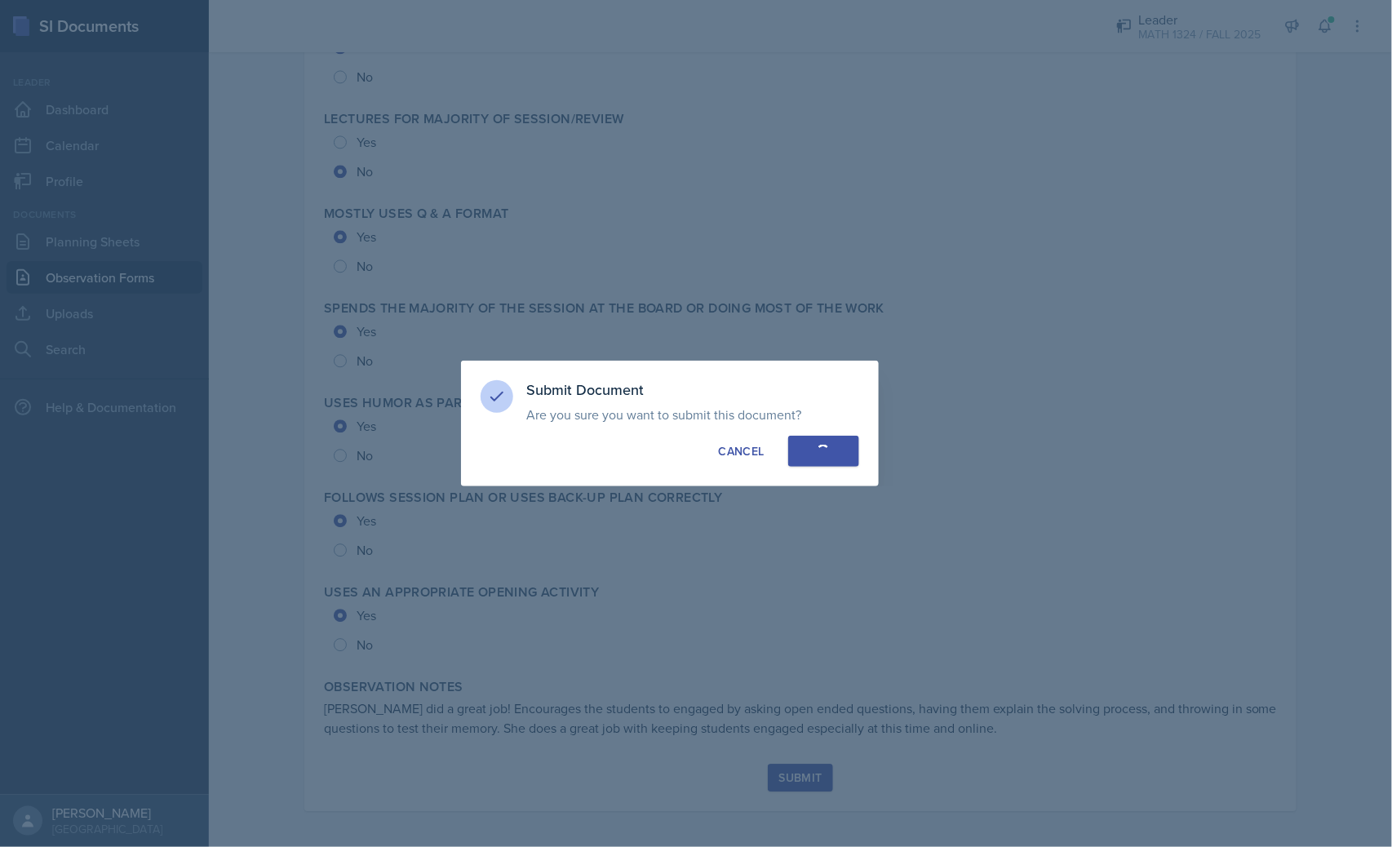
radio input "true"
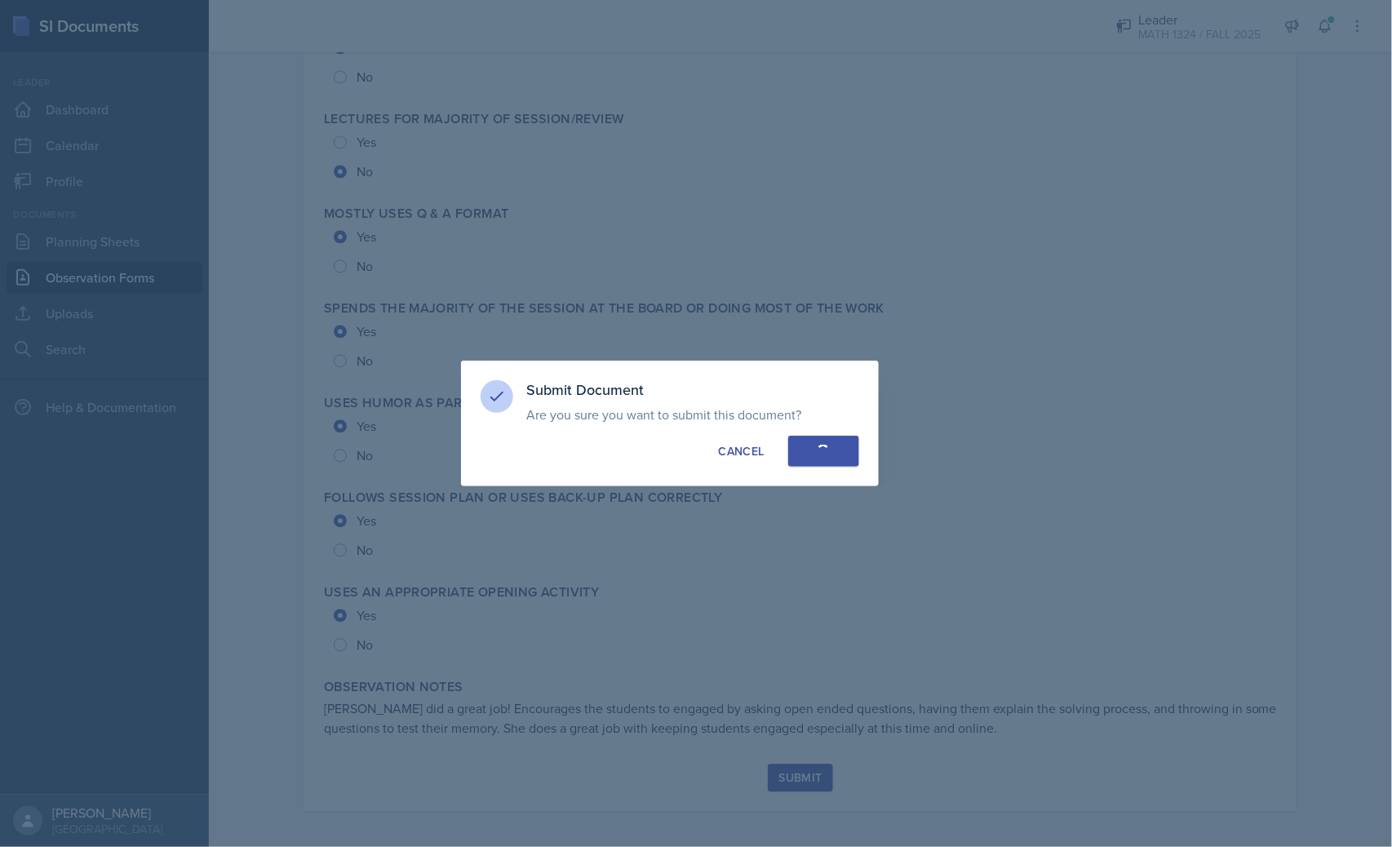
radio input "true"
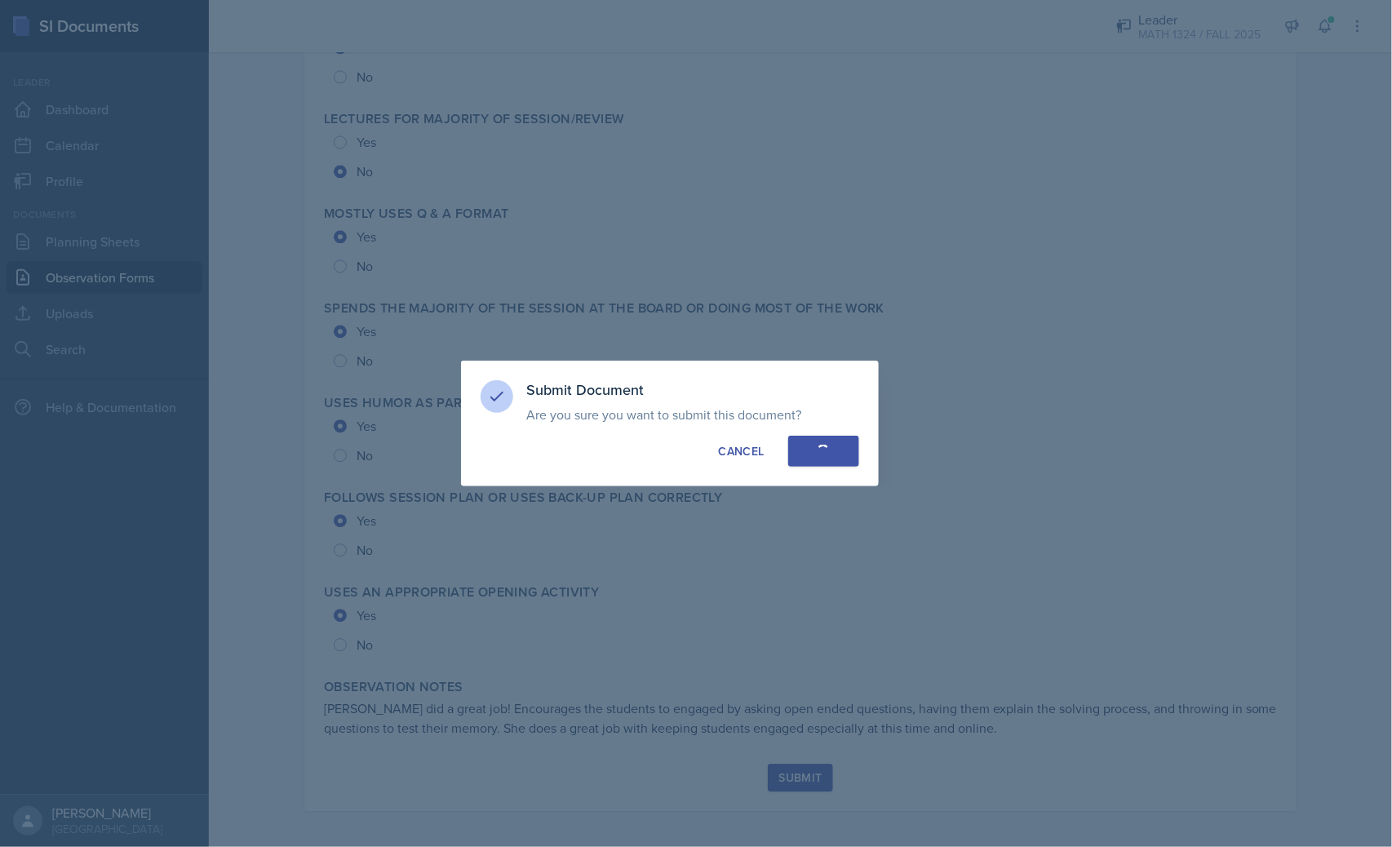
radio input "true"
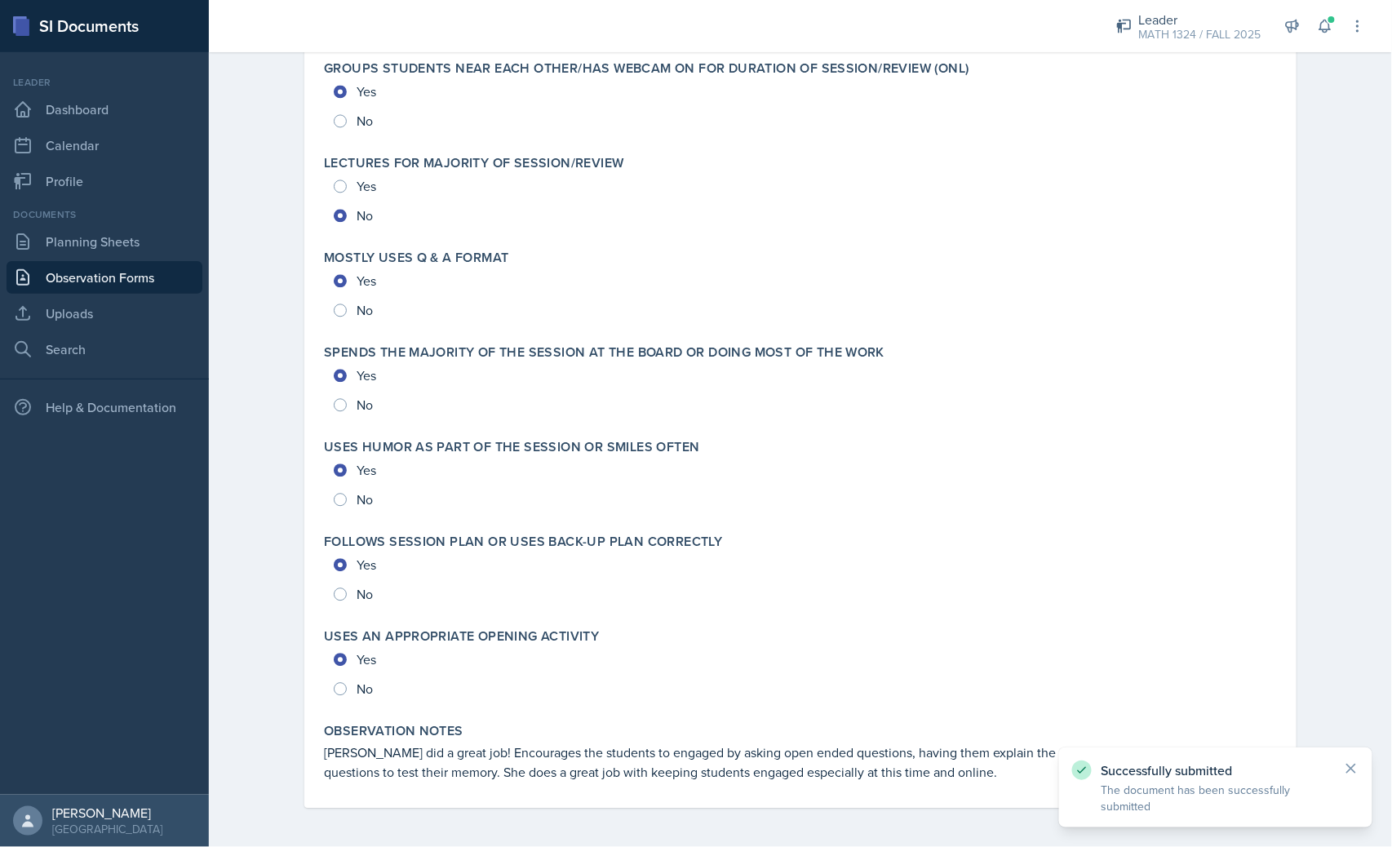
scroll to position [3266, 0]
click at [169, 280] on link "Observation Forms" at bounding box center [105, 277] width 196 height 33
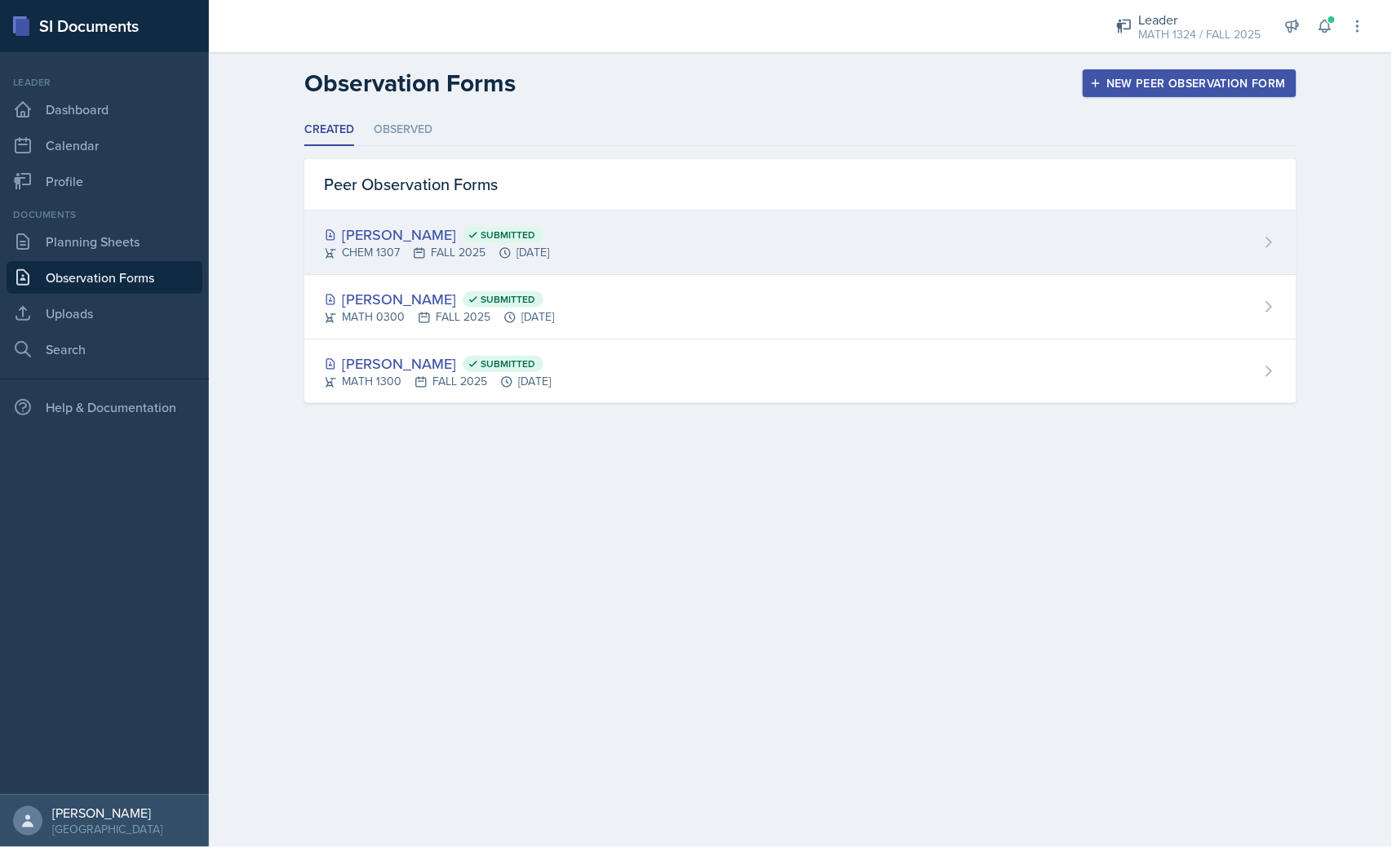
click at [374, 229] on div "[PERSON_NAME] Submitted" at bounding box center [436, 235] width 225 height 22
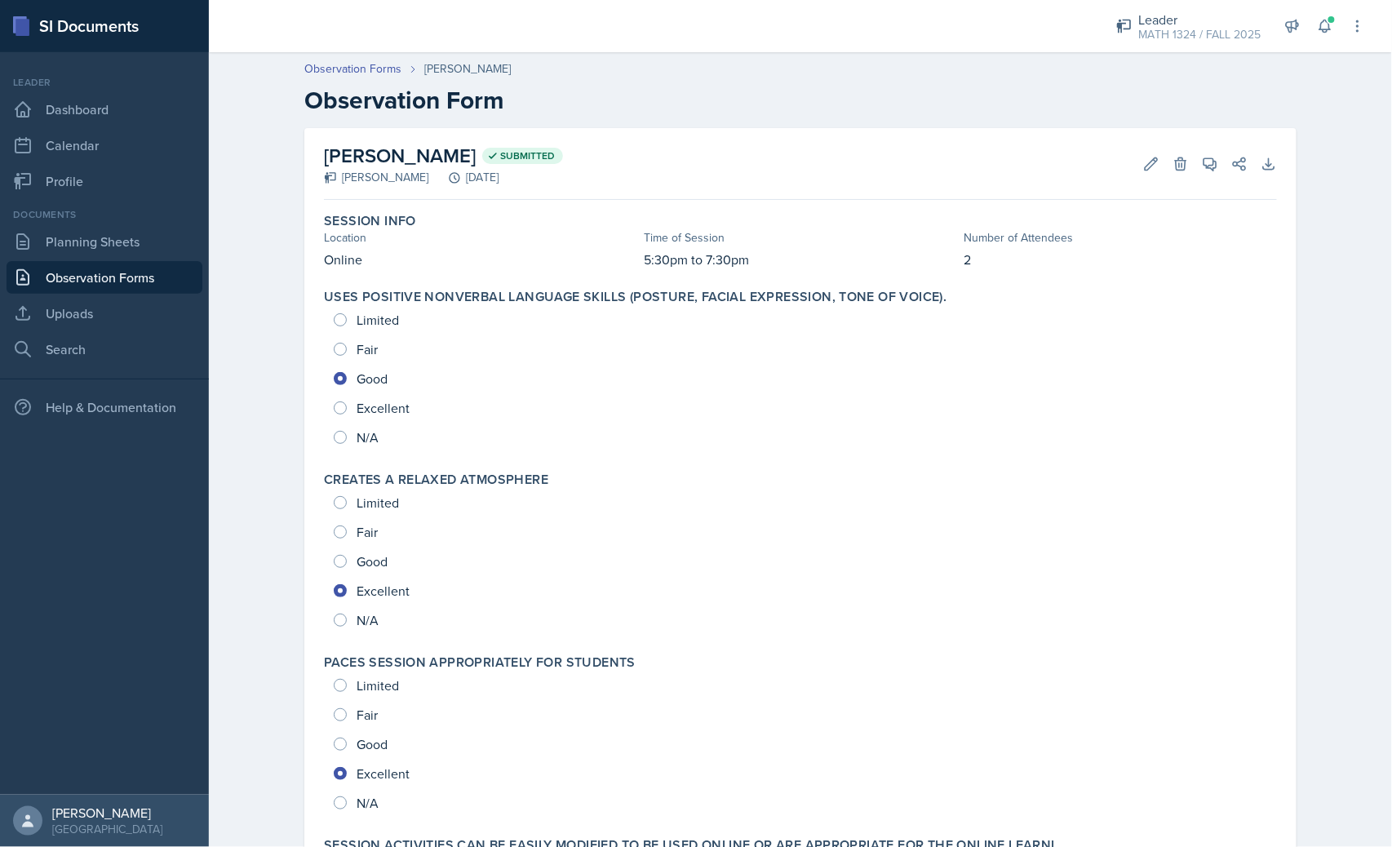
click at [142, 274] on link "Observation Forms" at bounding box center [105, 277] width 196 height 33
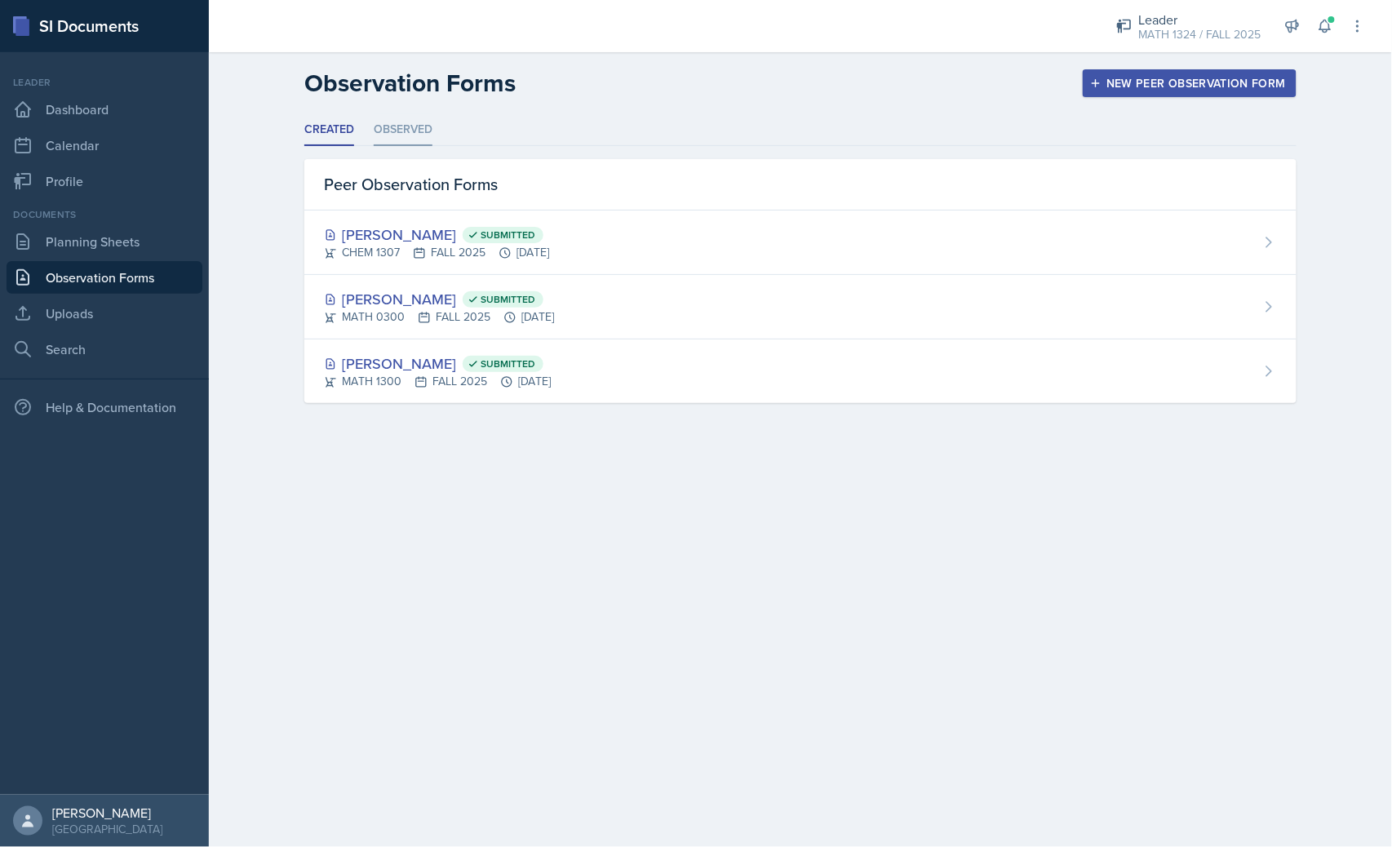
click at [420, 125] on li "Observed" at bounding box center [403, 130] width 59 height 32
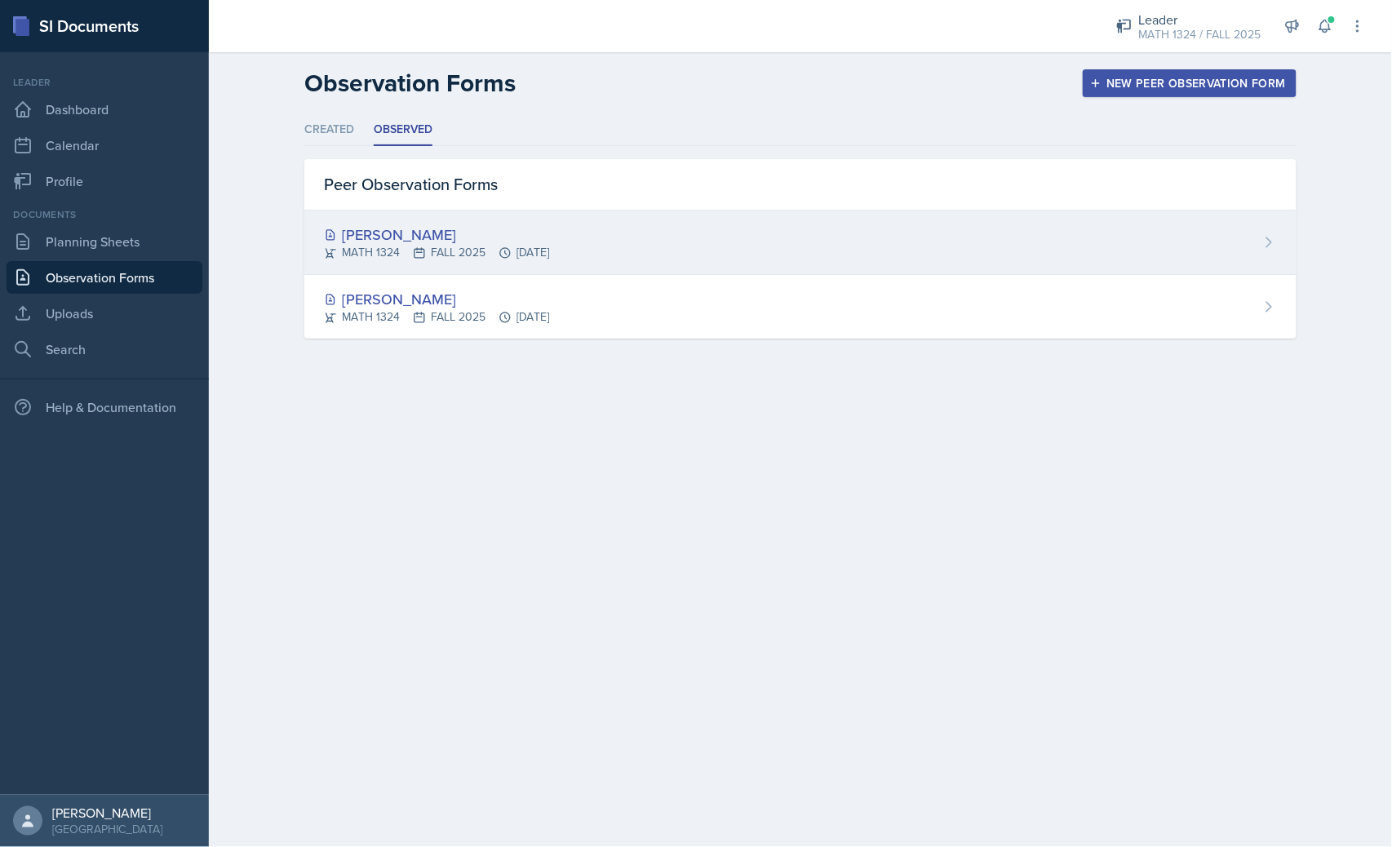
click at [488, 251] on div "MATH 1324 FALL 2025 [DATE]" at bounding box center [436, 252] width 225 height 17
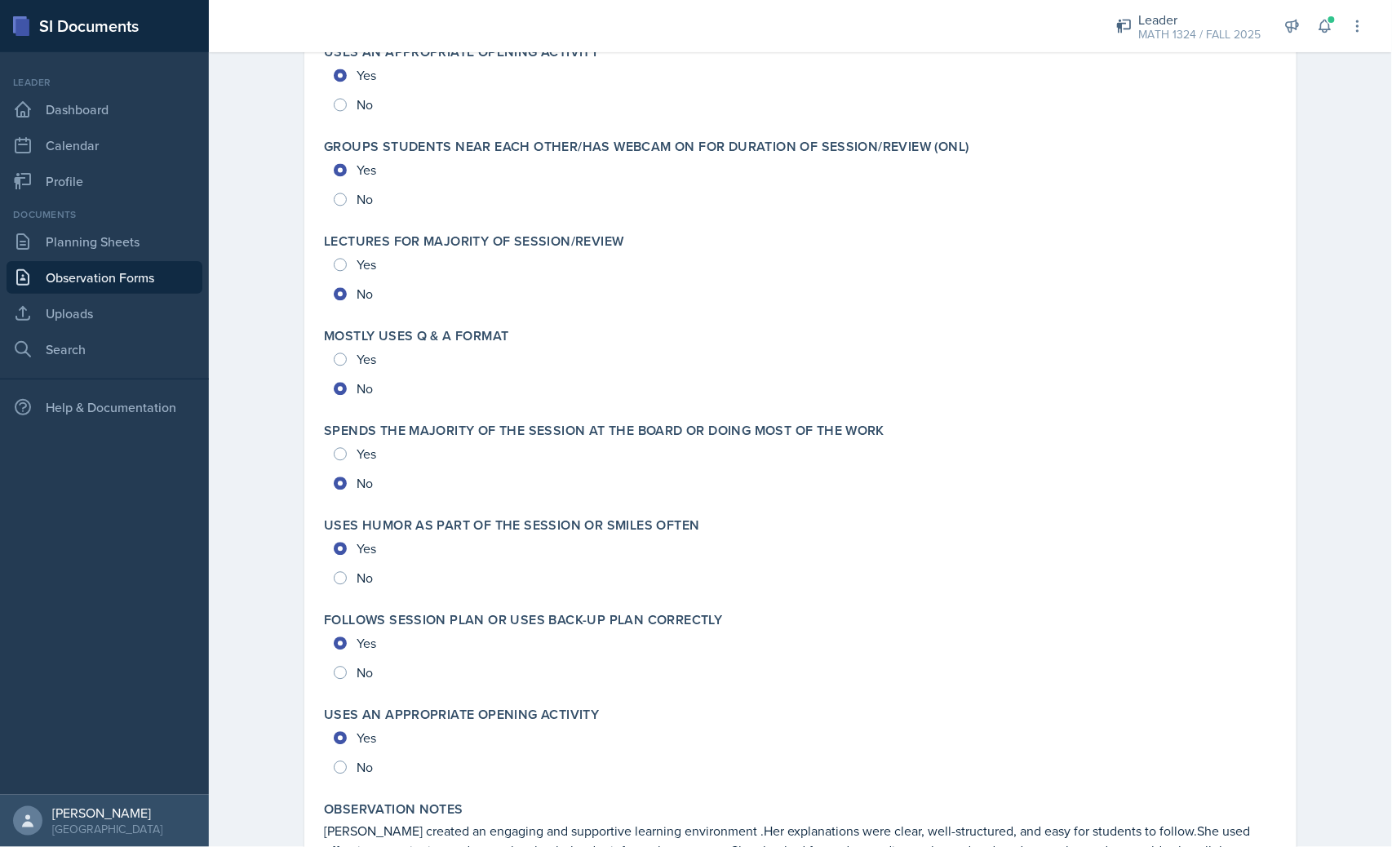
scroll to position [3301, 0]
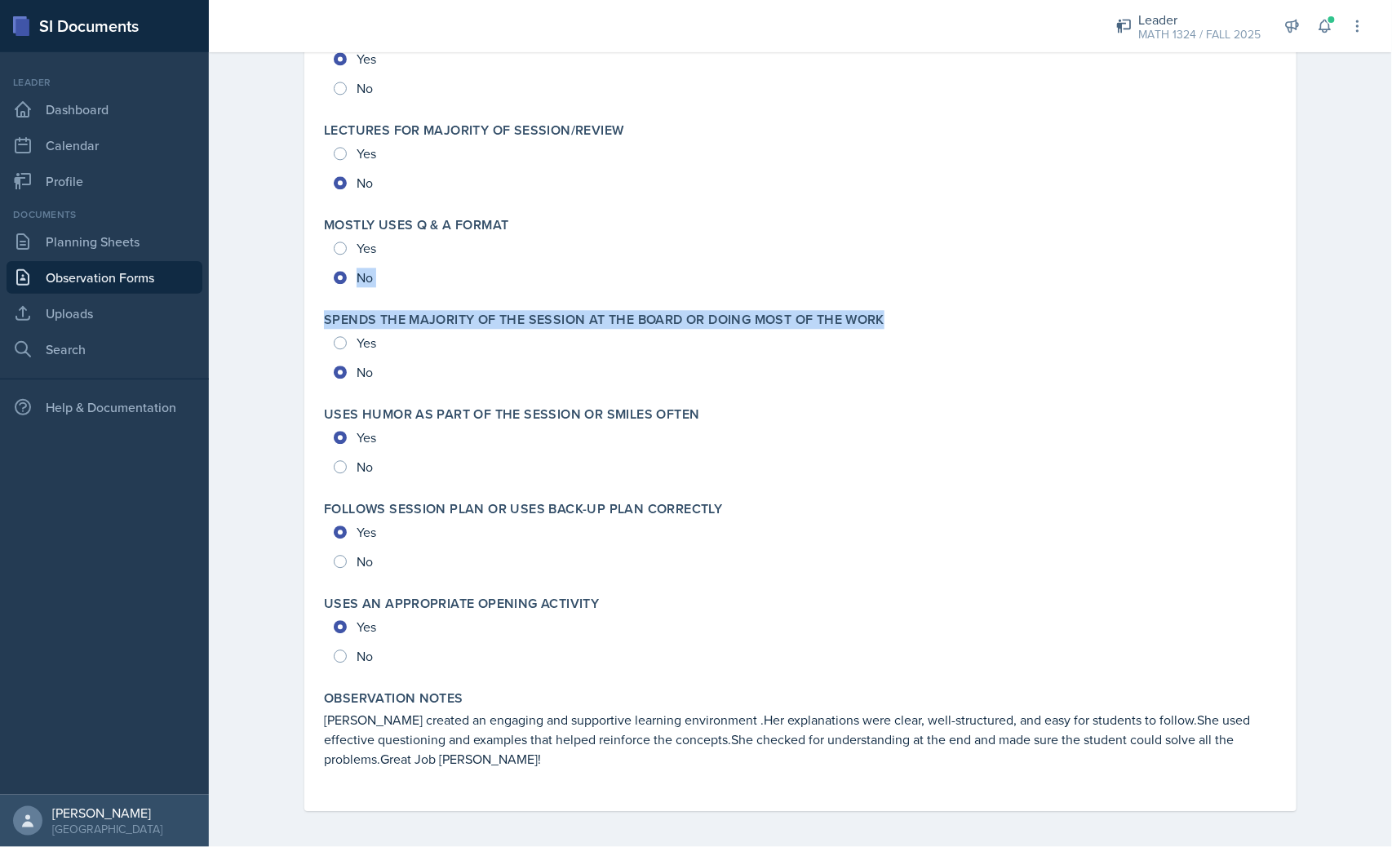
drag, startPoint x: 455, startPoint y: 339, endPoint x: 312, endPoint y: 255, distance: 165.7
click at [514, 385] on div "Spends the majority of the session at the board or doing most of the work Yes No" at bounding box center [800, 349] width 966 height 88
click at [120, 273] on link "Observation Forms" at bounding box center [105, 277] width 196 height 33
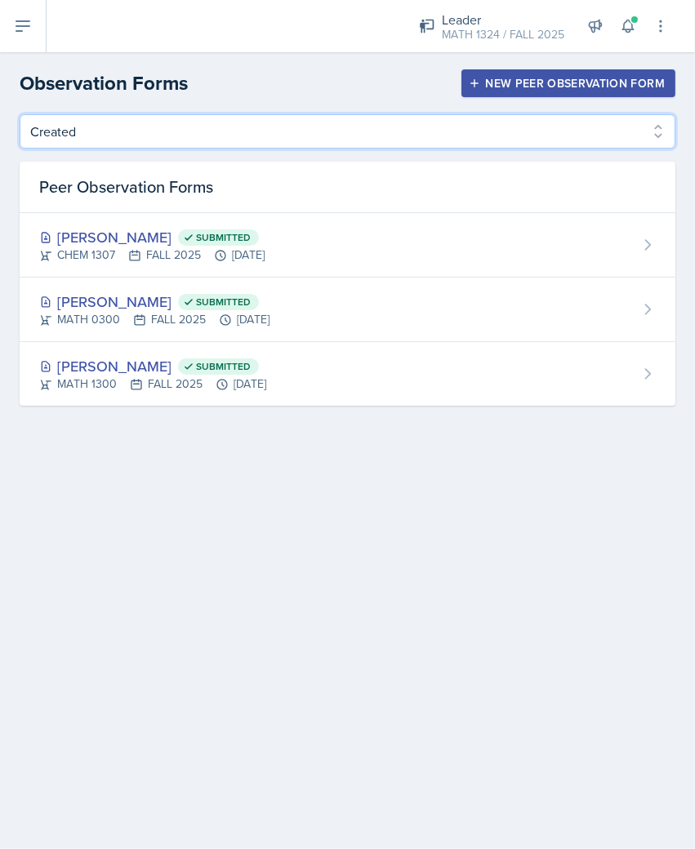
click at [79, 133] on select "Created Observed" at bounding box center [347, 131] width 655 height 34
click at [189, 125] on select "Created Observed" at bounding box center [347, 131] width 655 height 34
